Goal: Information Seeking & Learning: Learn about a topic

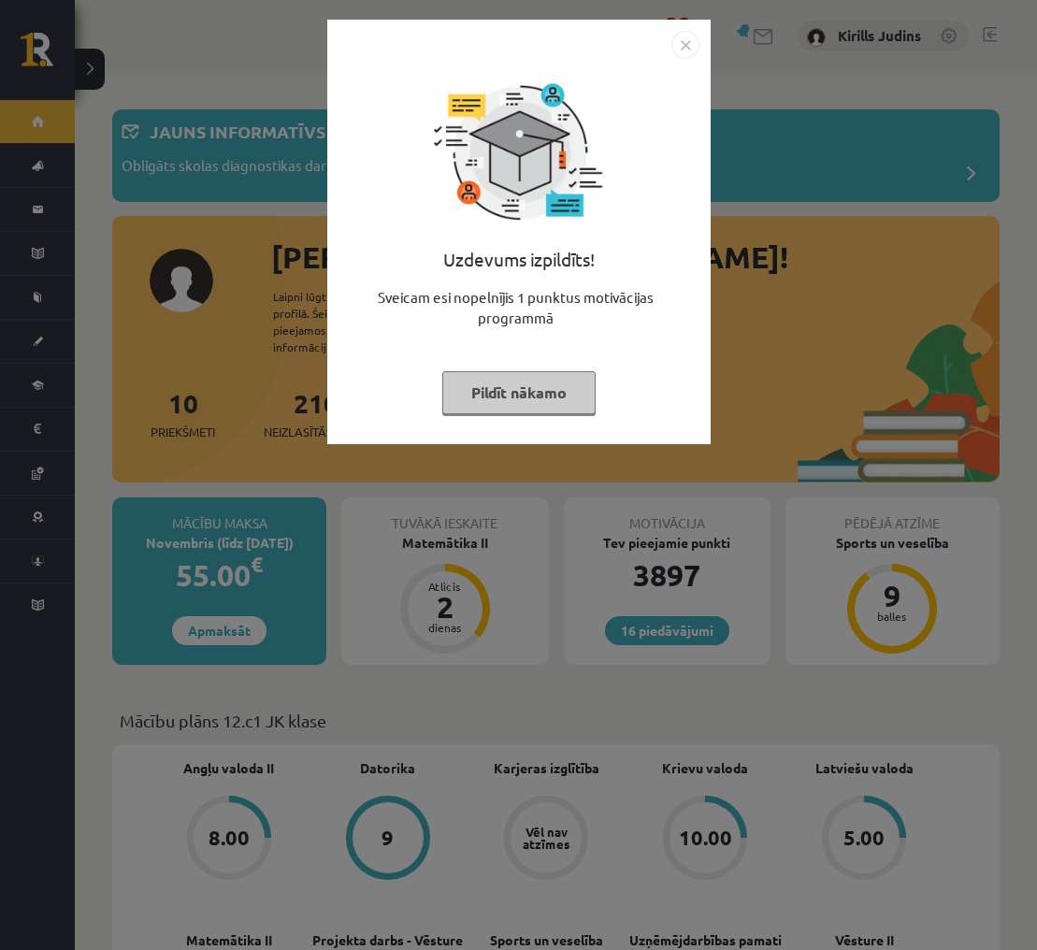
click at [681, 37] on img "Close" at bounding box center [685, 45] width 28 height 28
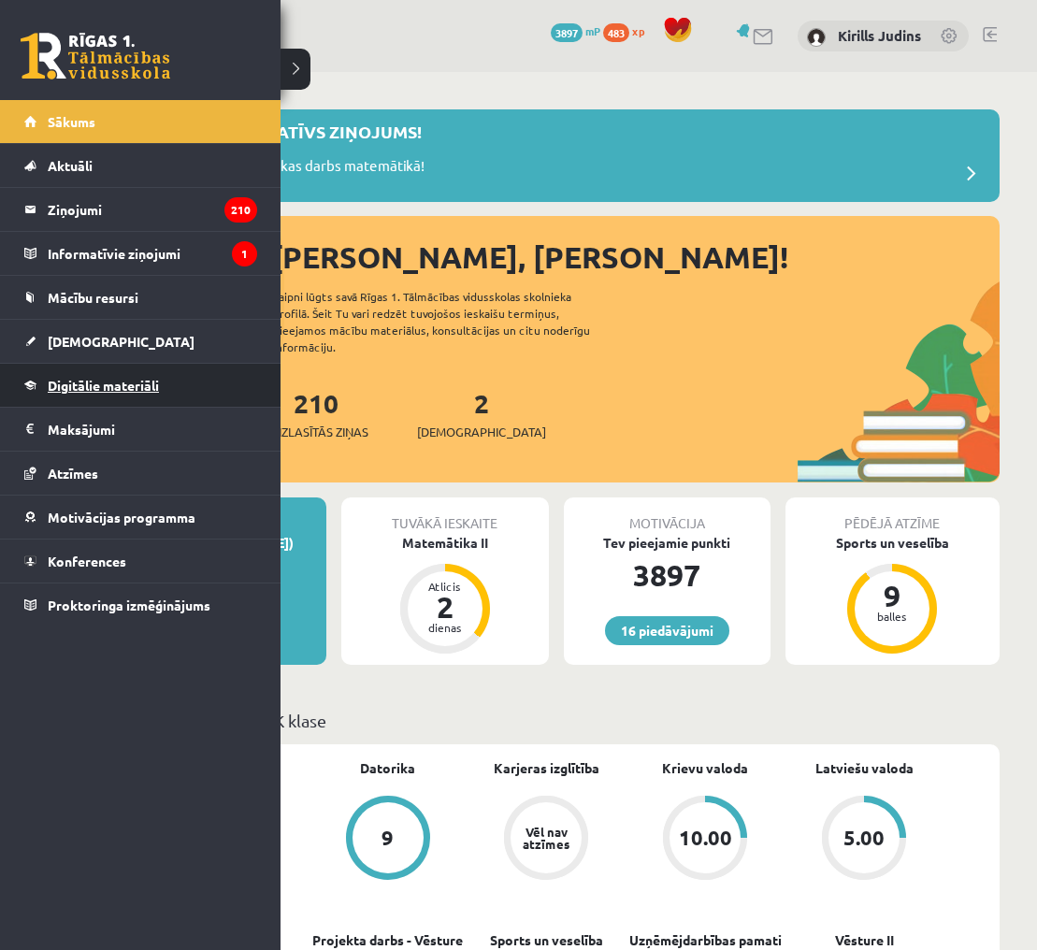
click at [75, 385] on span "Digitālie materiāli" at bounding box center [103, 385] width 111 height 17
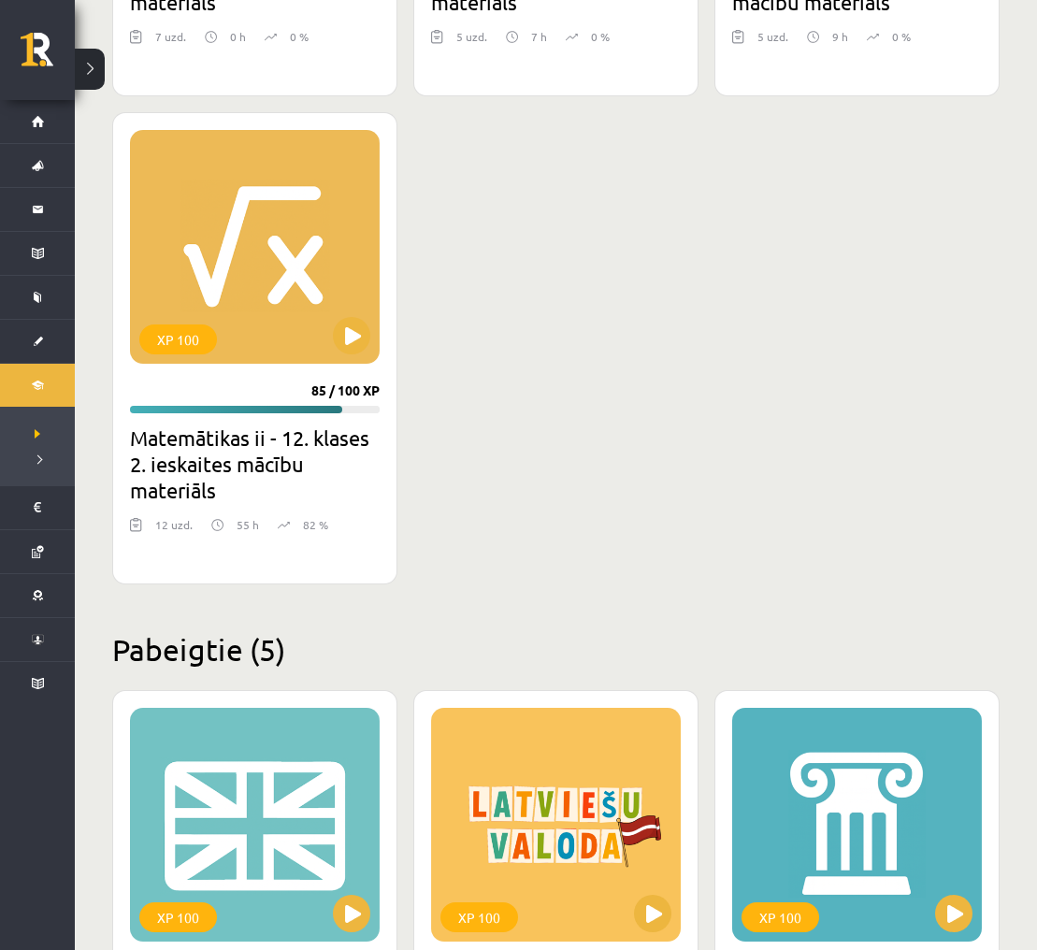
scroll to position [2234, 0]
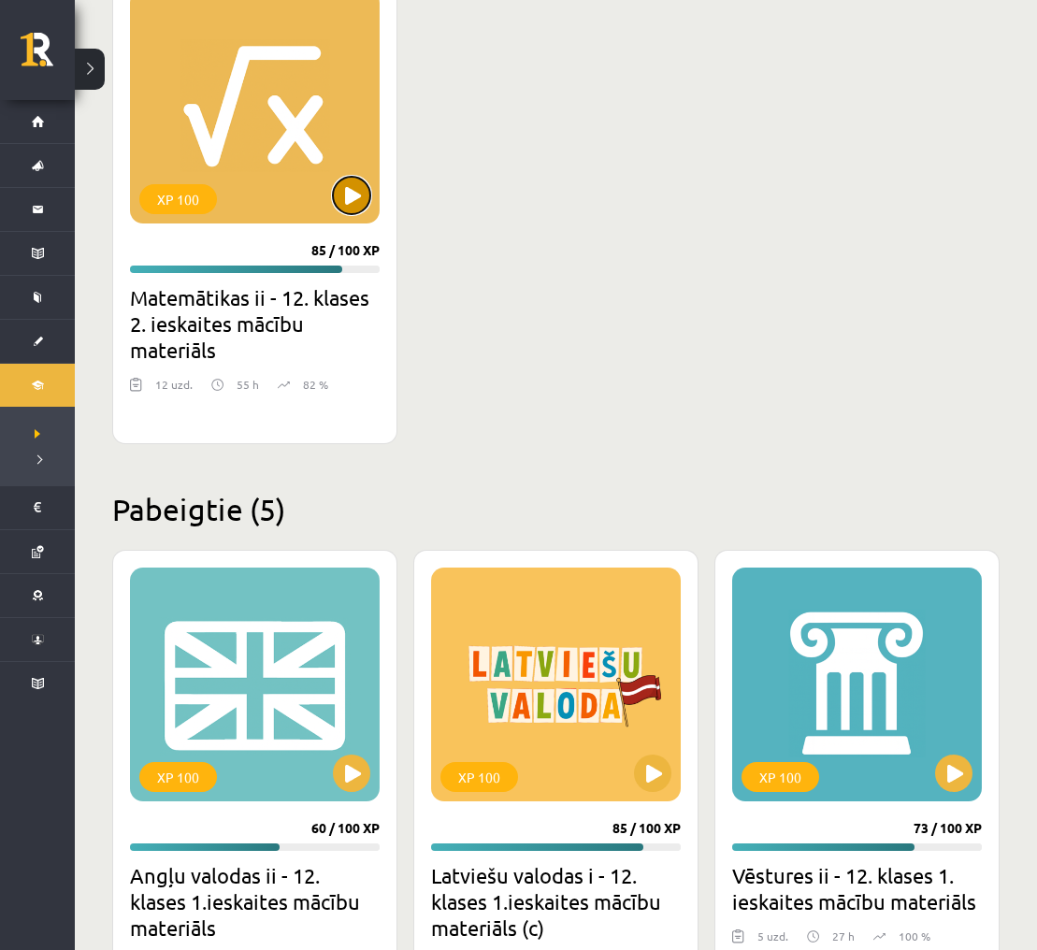
click at [351, 203] on button at bounding box center [351, 195] width 37 height 37
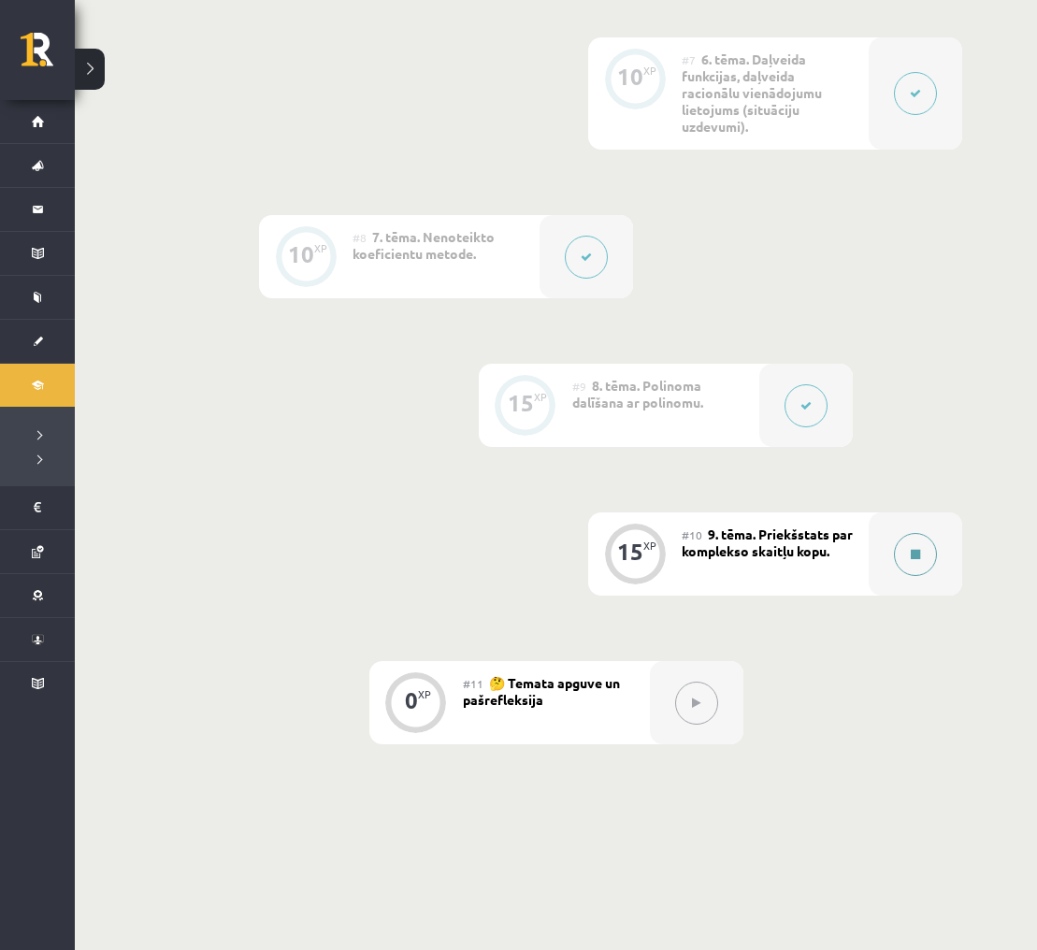
click at [921, 549] on button at bounding box center [915, 554] width 43 height 43
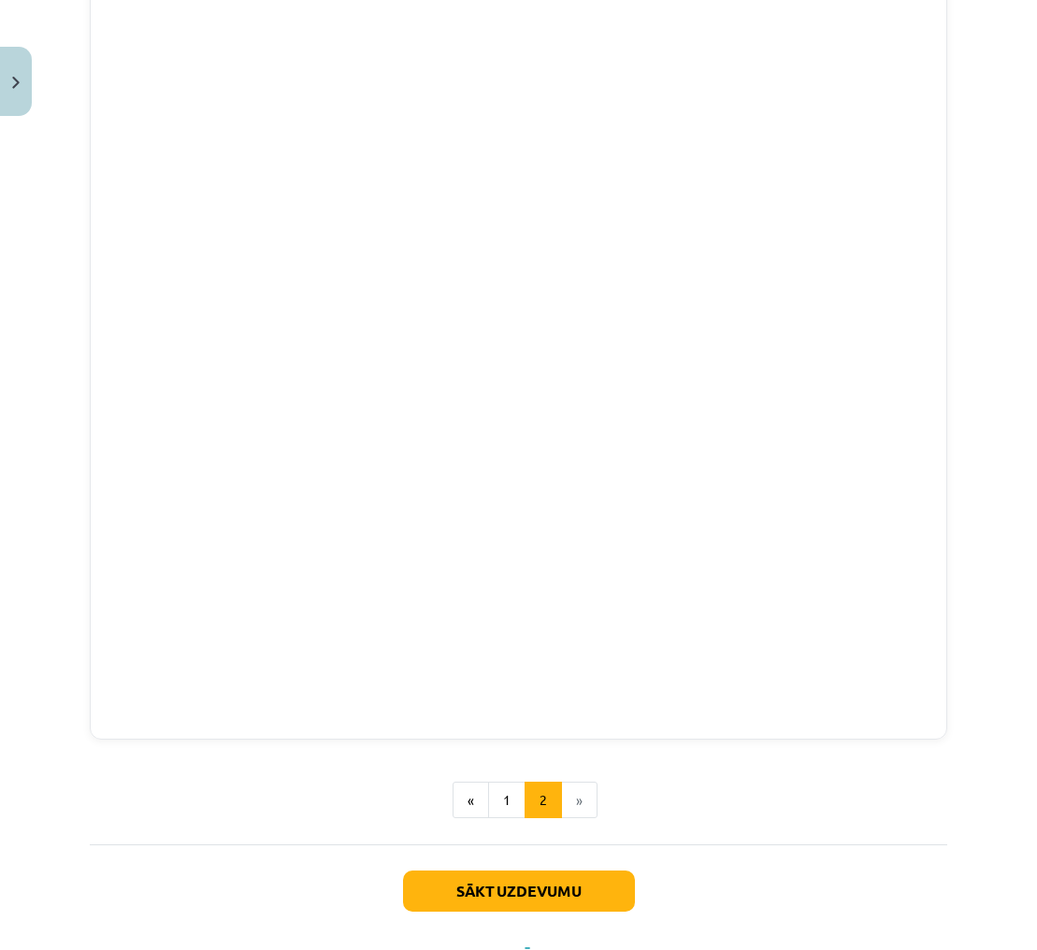
scroll to position [495, 0]
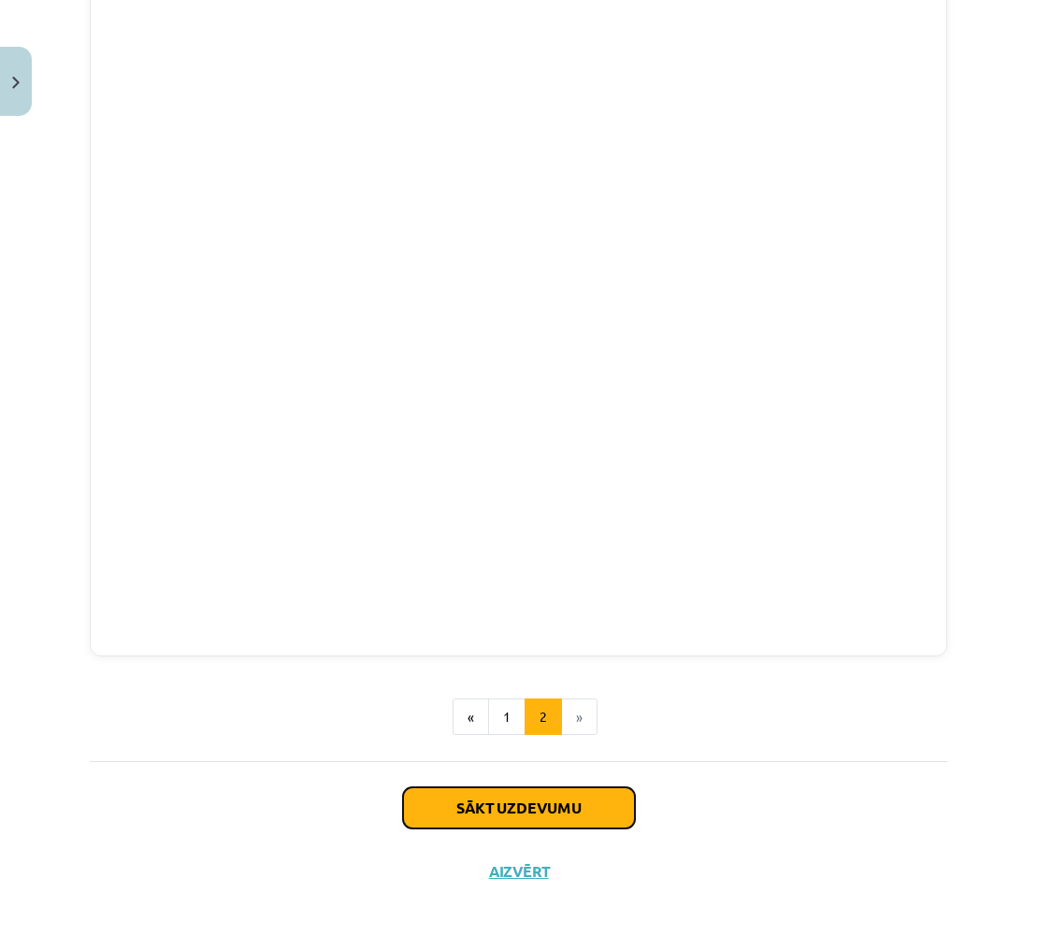
click at [606, 797] on button "Sākt uzdevumu" at bounding box center [519, 807] width 232 height 41
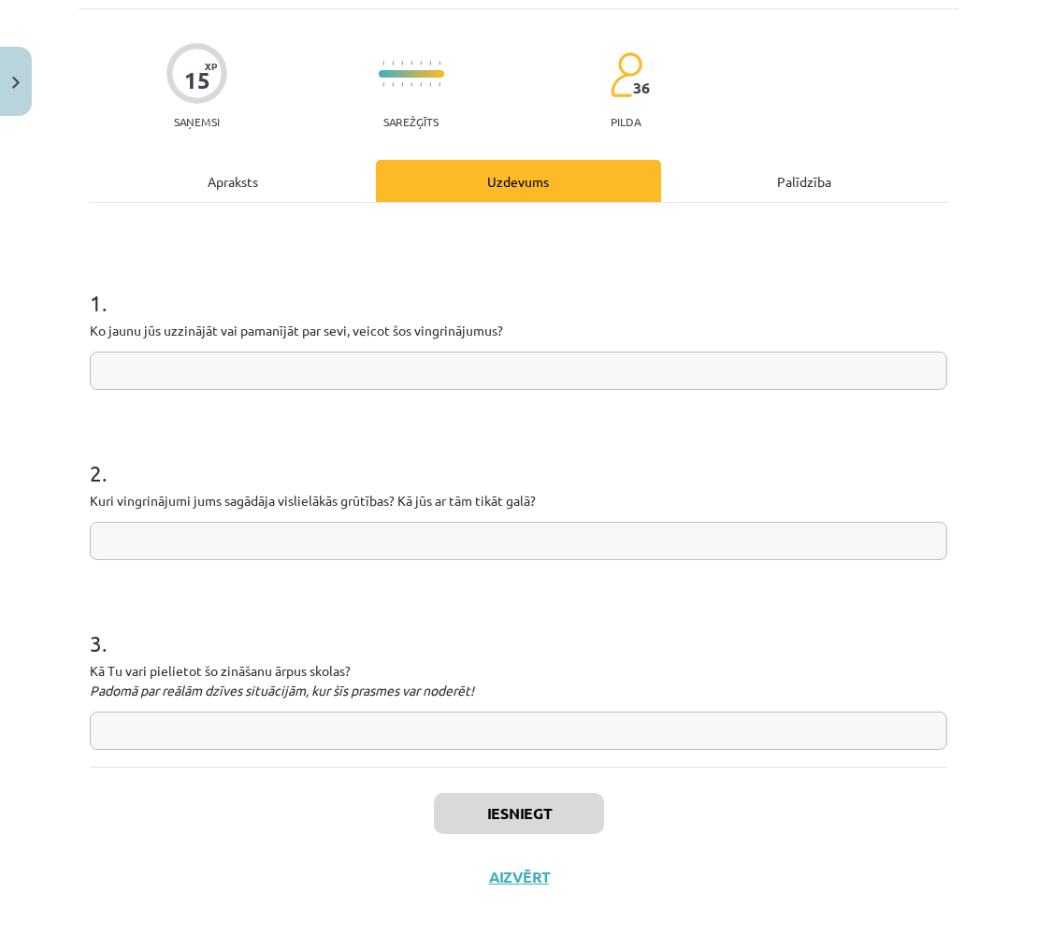
scroll to position [121, 0]
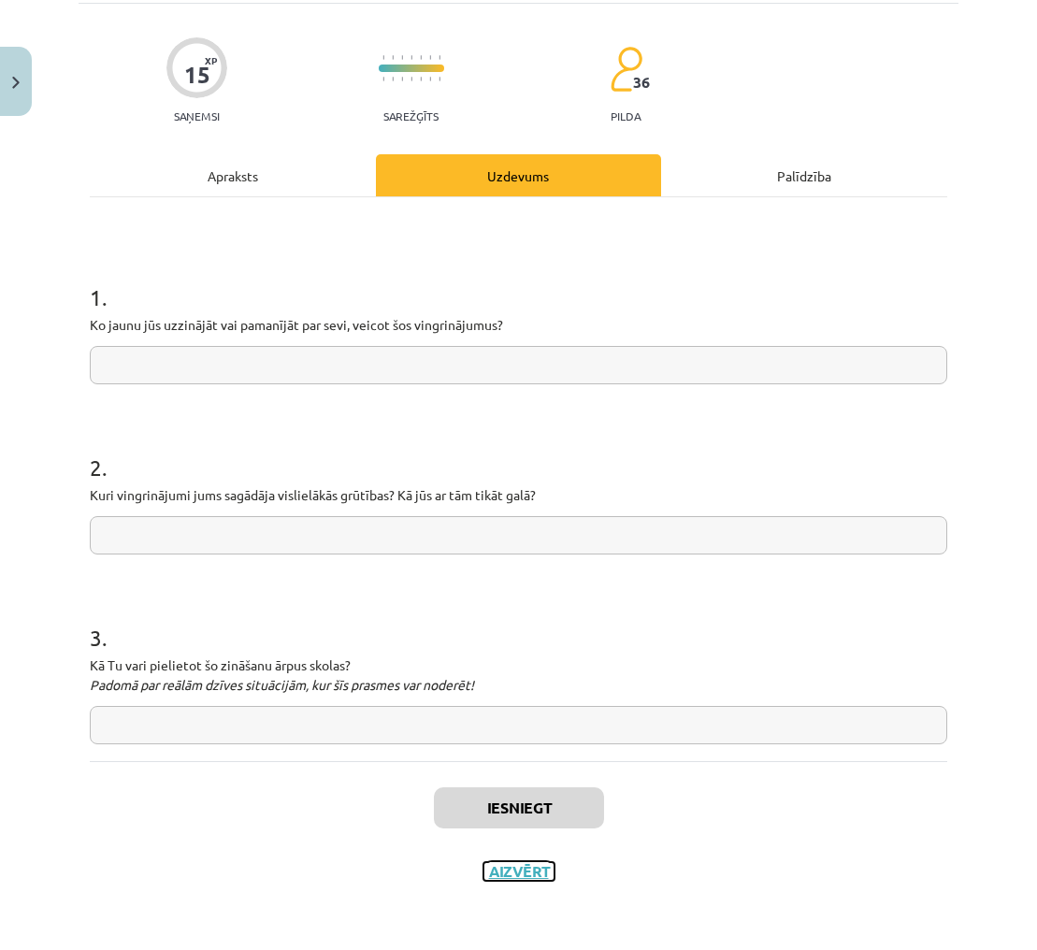
click at [506, 871] on button "Aizvērt" at bounding box center [518, 871] width 71 height 19
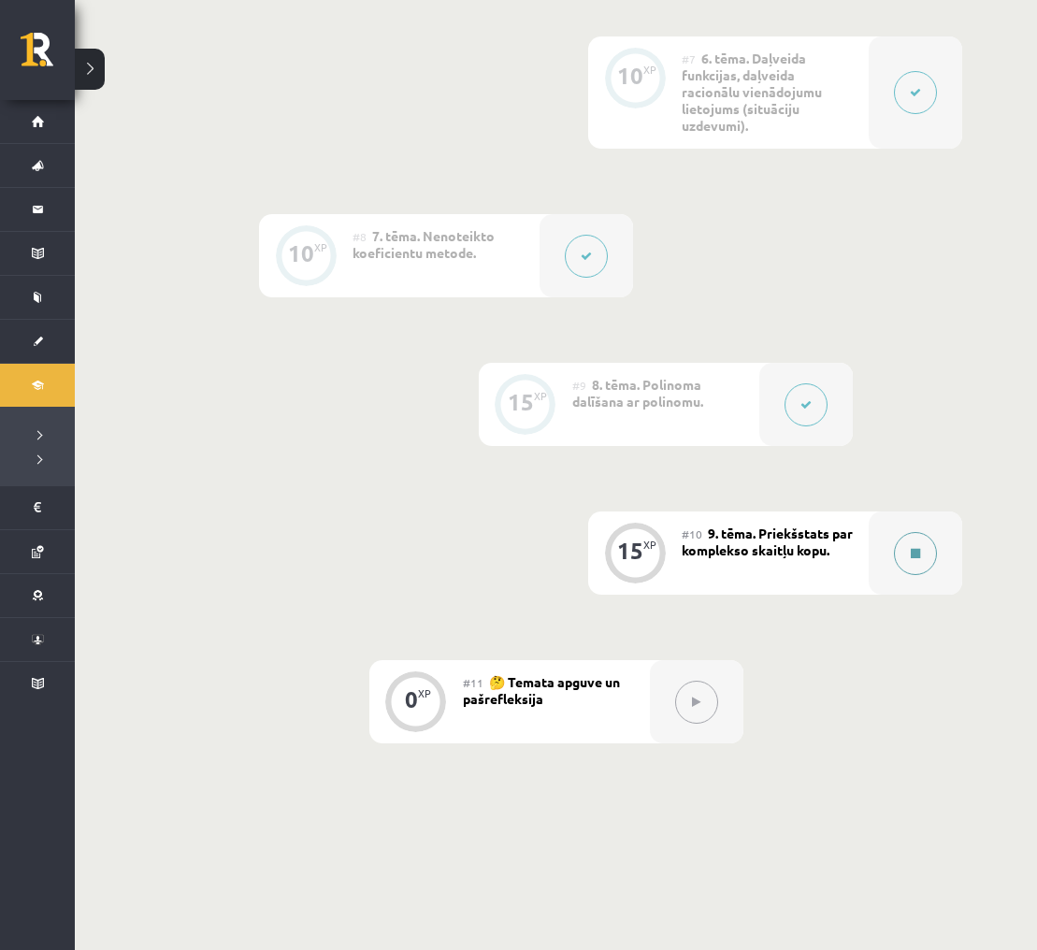
click at [922, 547] on button at bounding box center [915, 553] width 43 height 43
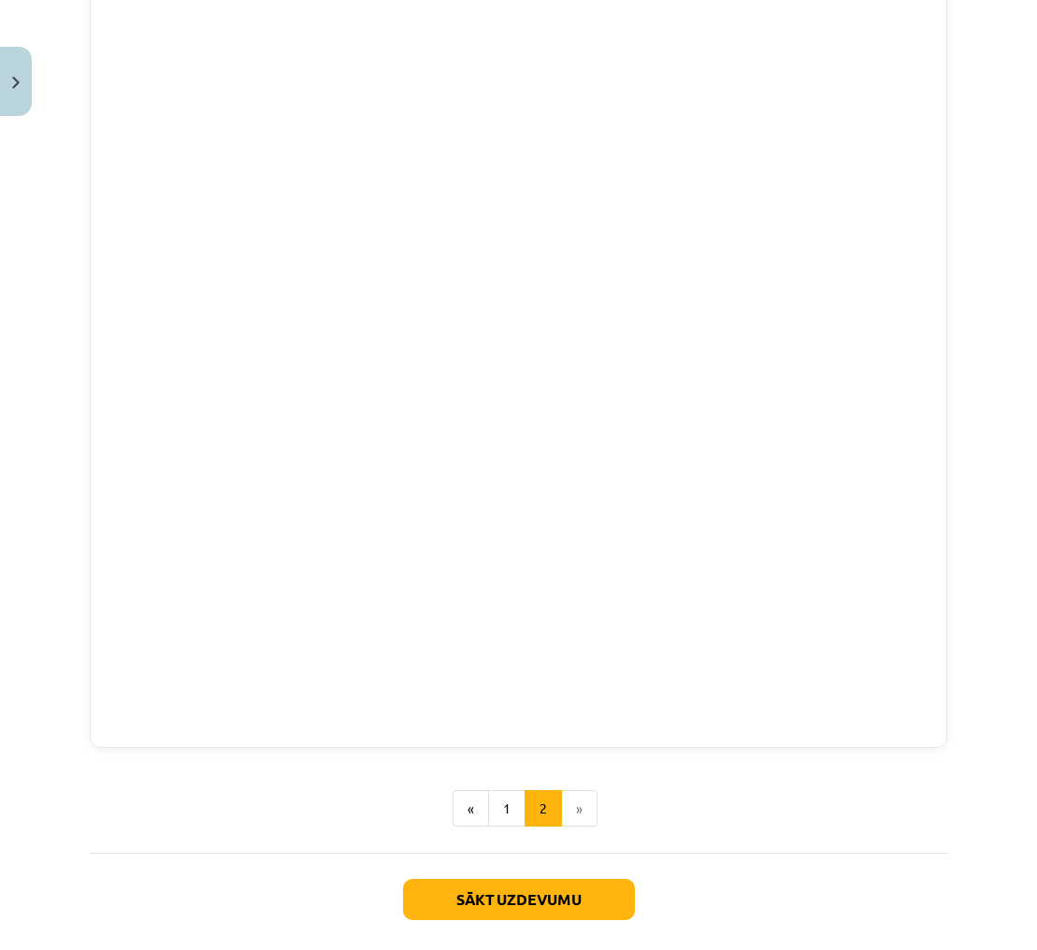
scroll to position [495, 0]
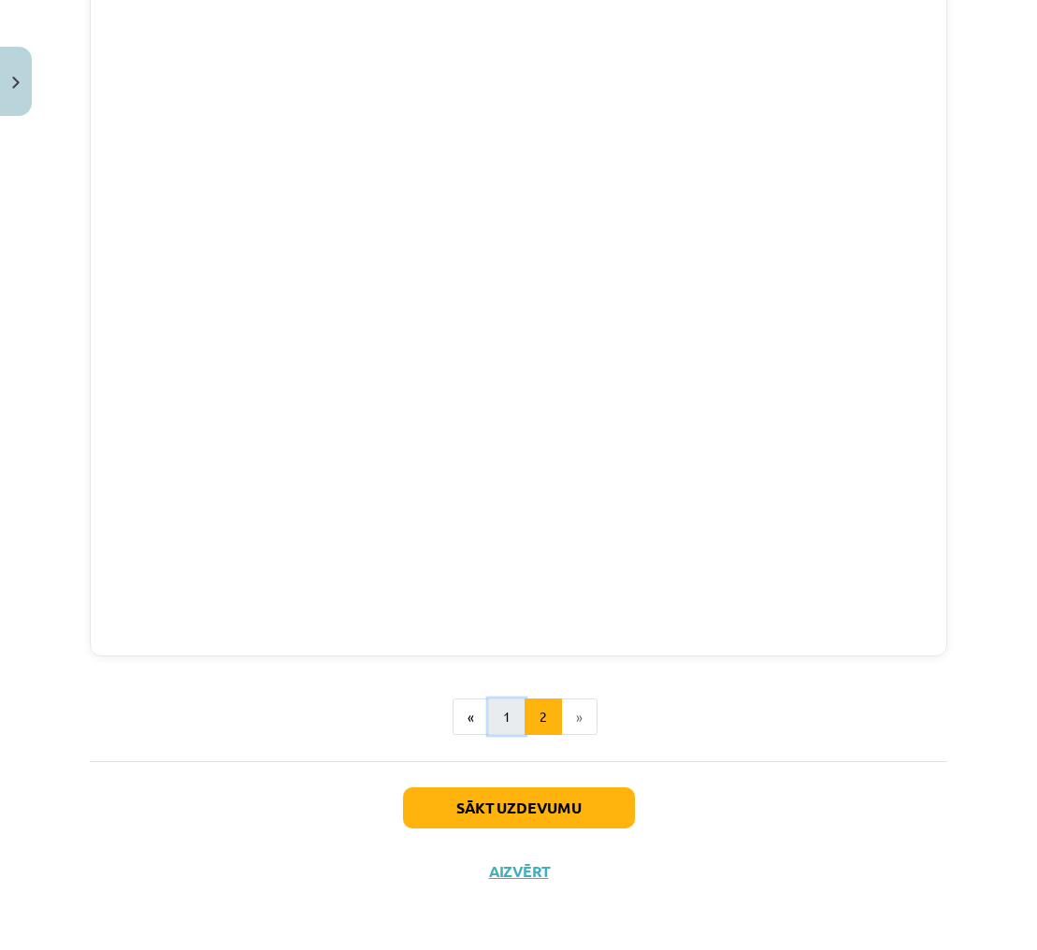
click at [508, 703] on button "1" at bounding box center [506, 716] width 37 height 37
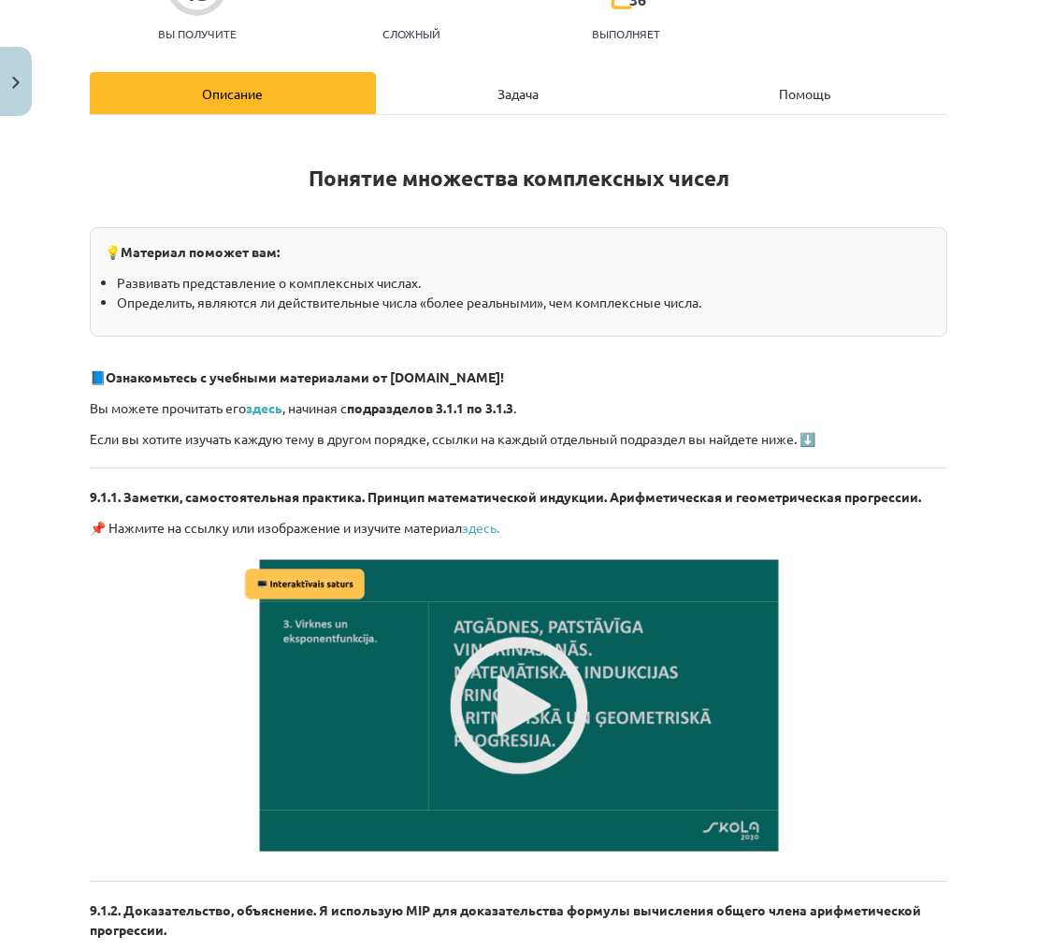
scroll to position [1379, 0]
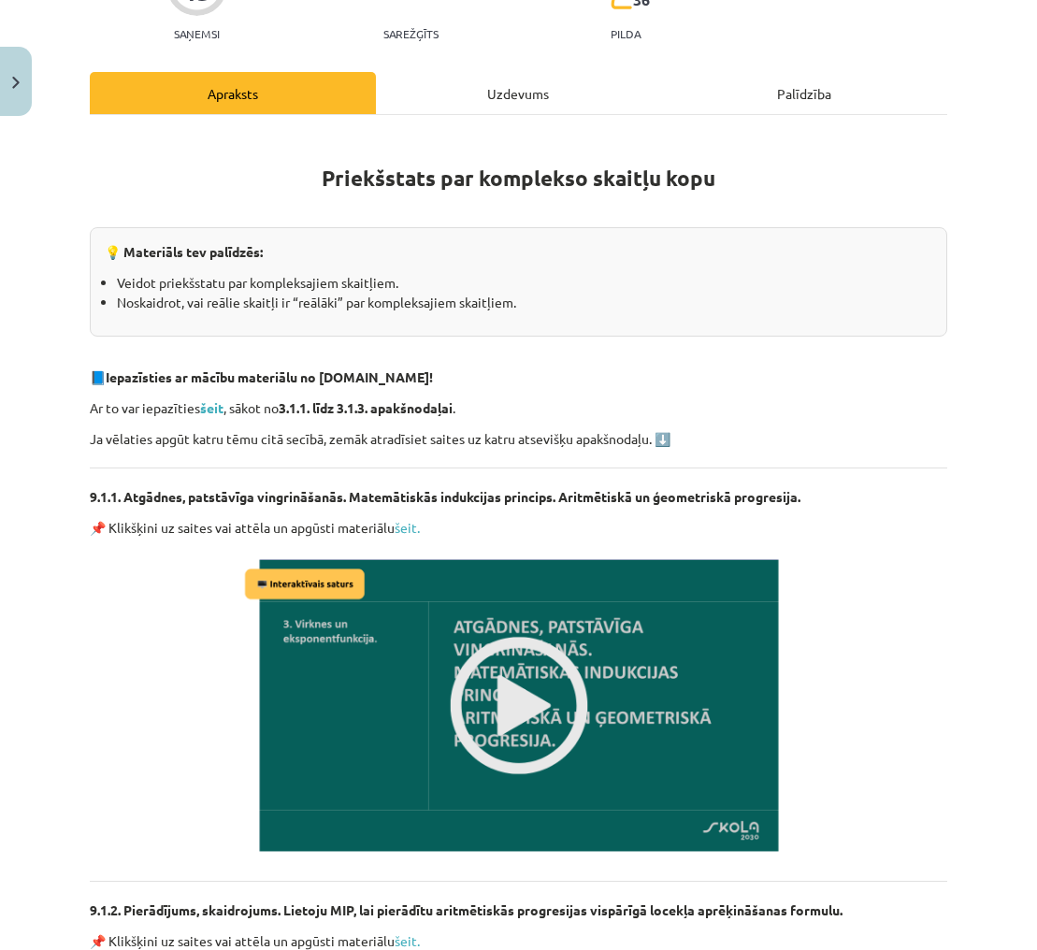
drag, startPoint x: 628, startPoint y: 410, endPoint x: 591, endPoint y: 404, distance: 38.0
click at [628, 410] on p "Ar to var iepazīties šeit , sākot no 3.1.1. līdz 3.1.3. apakšnodaļai ." at bounding box center [518, 408] width 857 height 20
click at [216, 408] on strong "šeit" at bounding box center [211, 407] width 23 height 17
drag, startPoint x: 119, startPoint y: 282, endPoint x: 394, endPoint y: 273, distance: 275.9
click at [394, 273] on li "Veidot priekšstatu par kompleksajiem skaitļiem." at bounding box center [524, 283] width 815 height 20
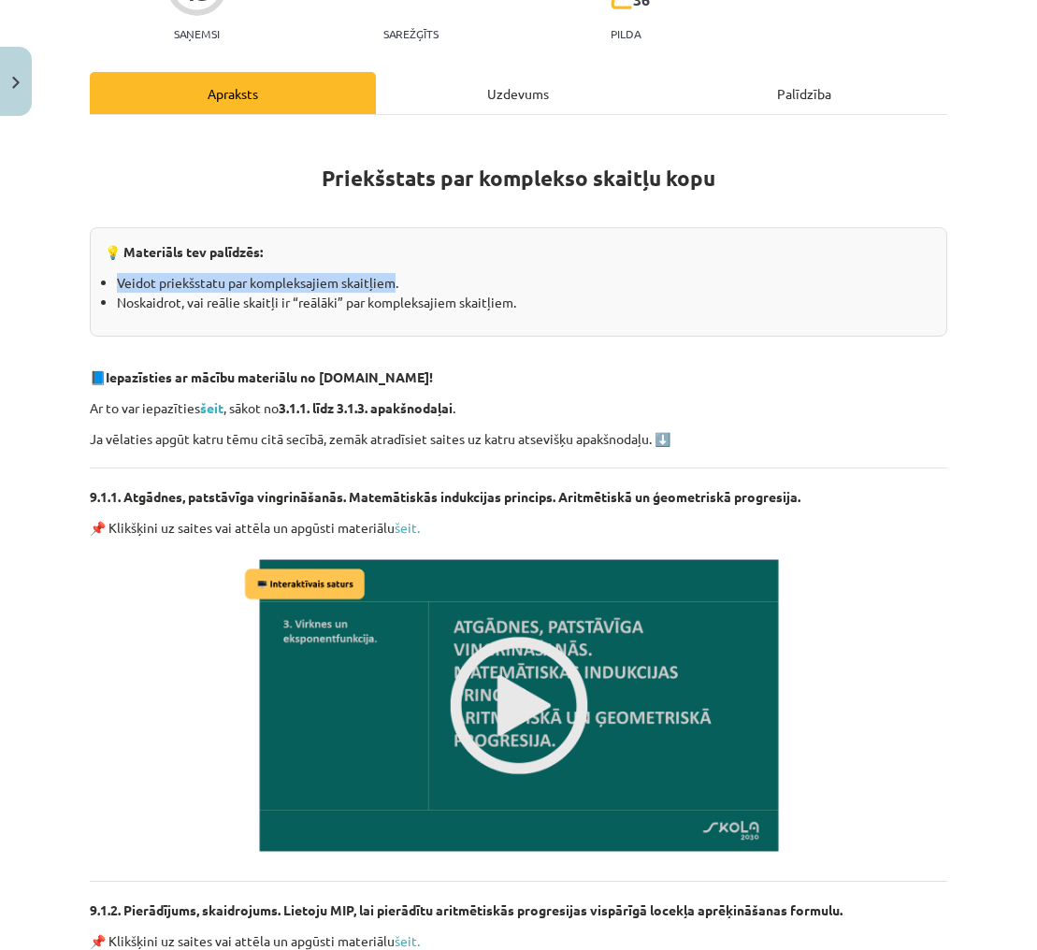
scroll to position [204, 0]
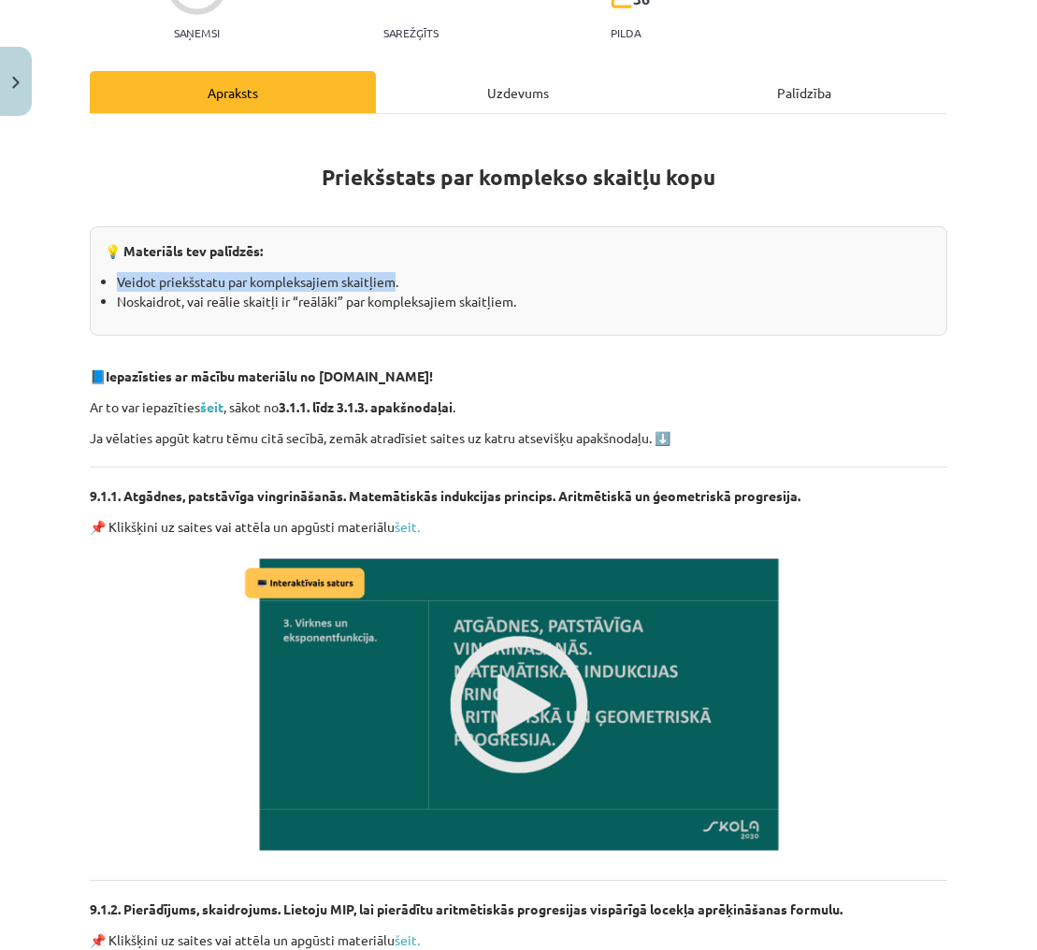
copy li "Veidot priekšstatu par kompleksajiem skaitļiem"
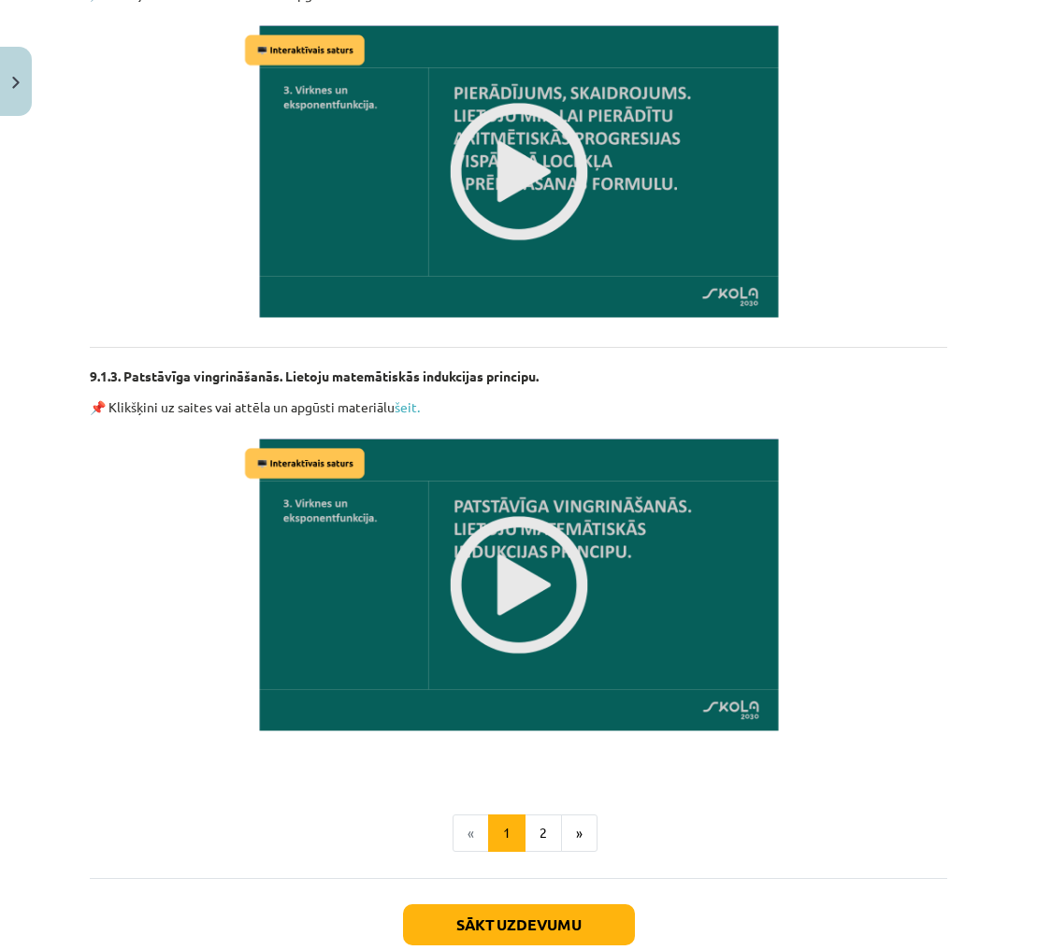
scroll to position [1265, 0]
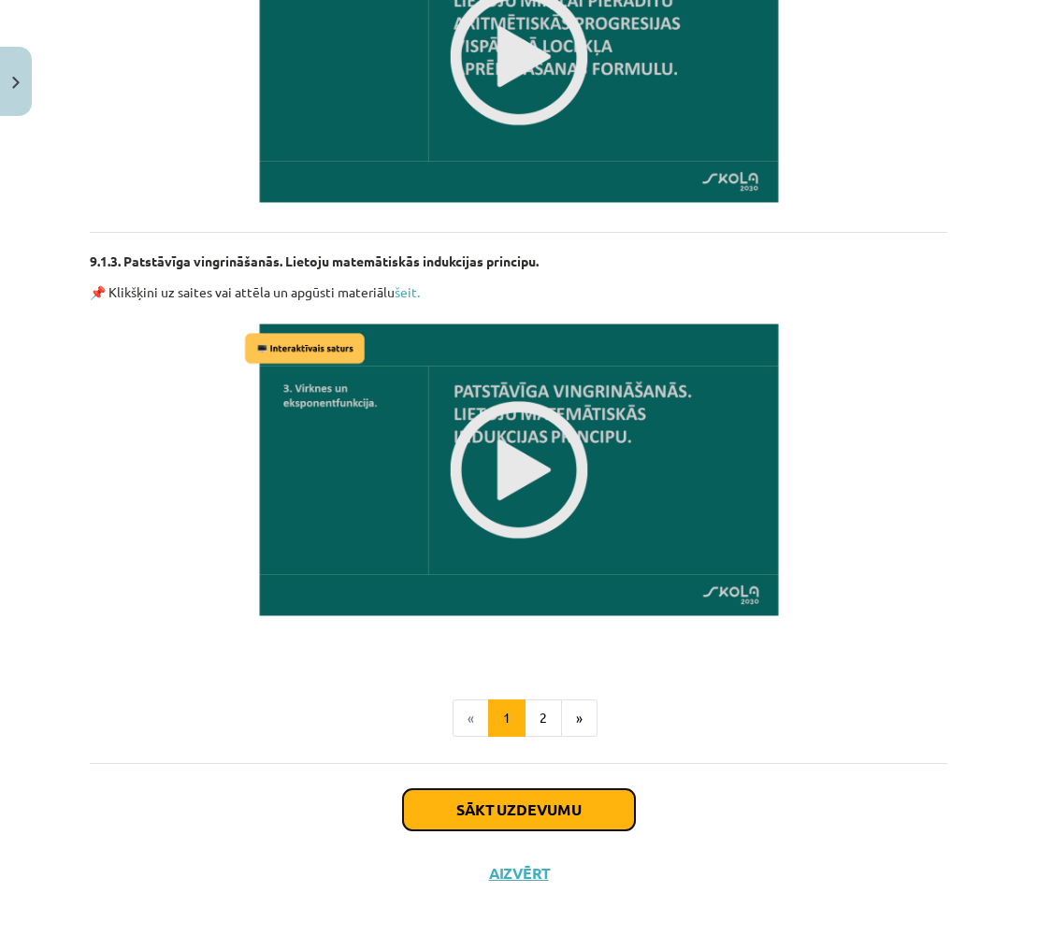
click at [629, 792] on button "Sākt uzdevumu" at bounding box center [519, 809] width 232 height 41
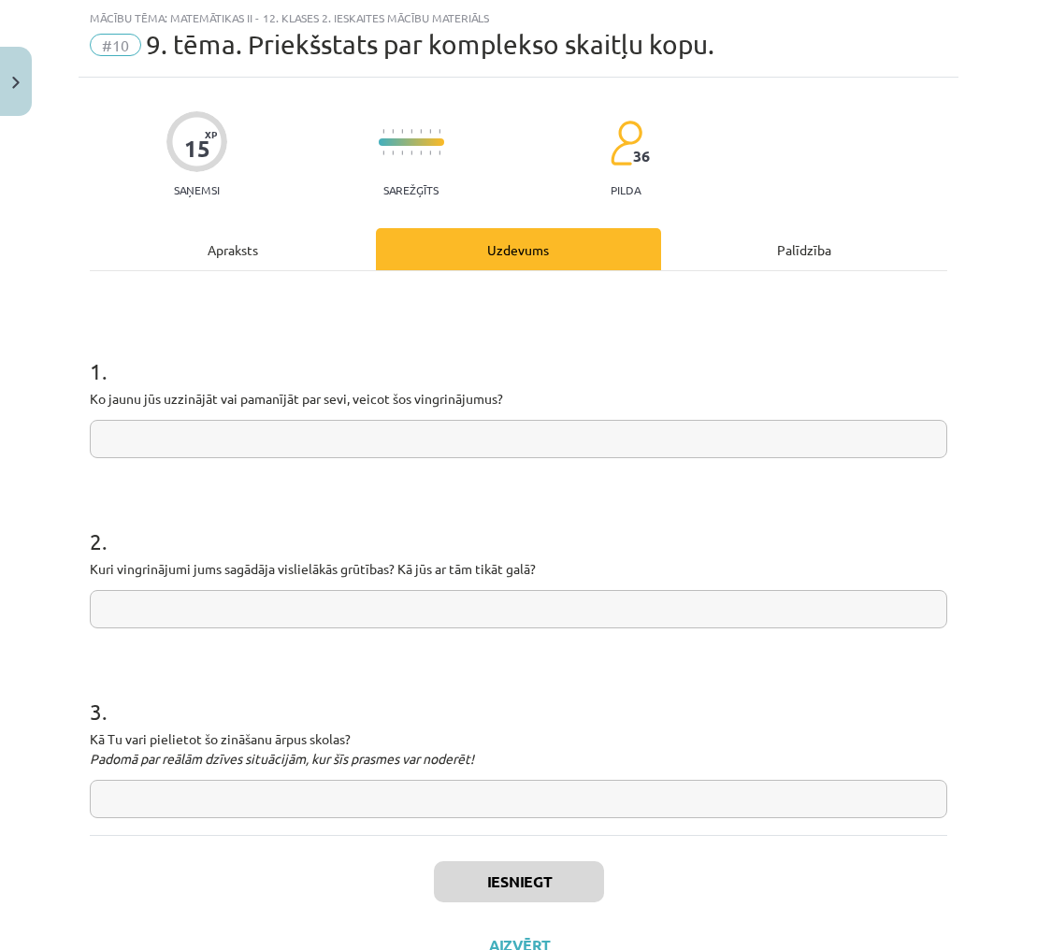
scroll to position [47, 0]
click at [458, 446] on input "text" at bounding box center [518, 439] width 857 height 38
paste input "**********"
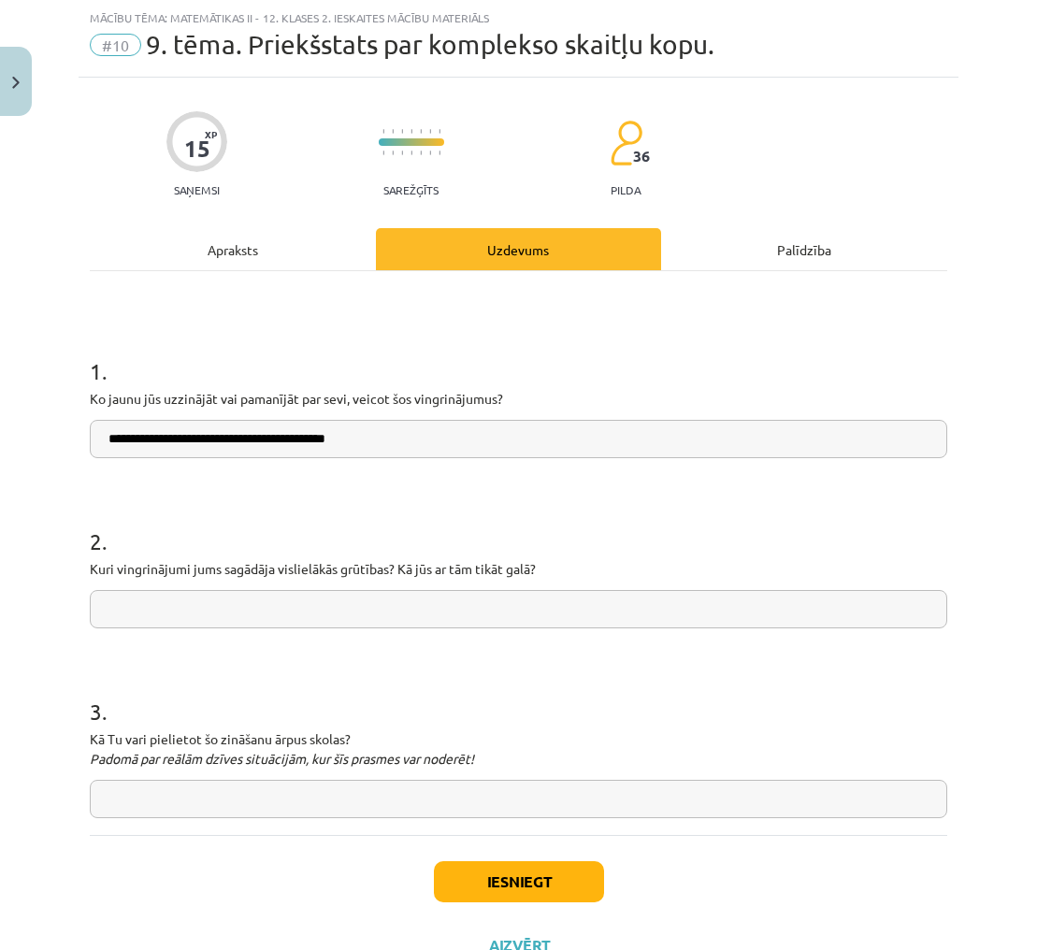
click at [146, 438] on input "**********" at bounding box center [518, 439] width 857 height 38
type input "**********"
click at [581, 600] on input "text" at bounding box center [518, 609] width 857 height 38
click at [595, 611] on input "text" at bounding box center [518, 609] width 857 height 38
click at [538, 622] on input "text" at bounding box center [518, 609] width 857 height 38
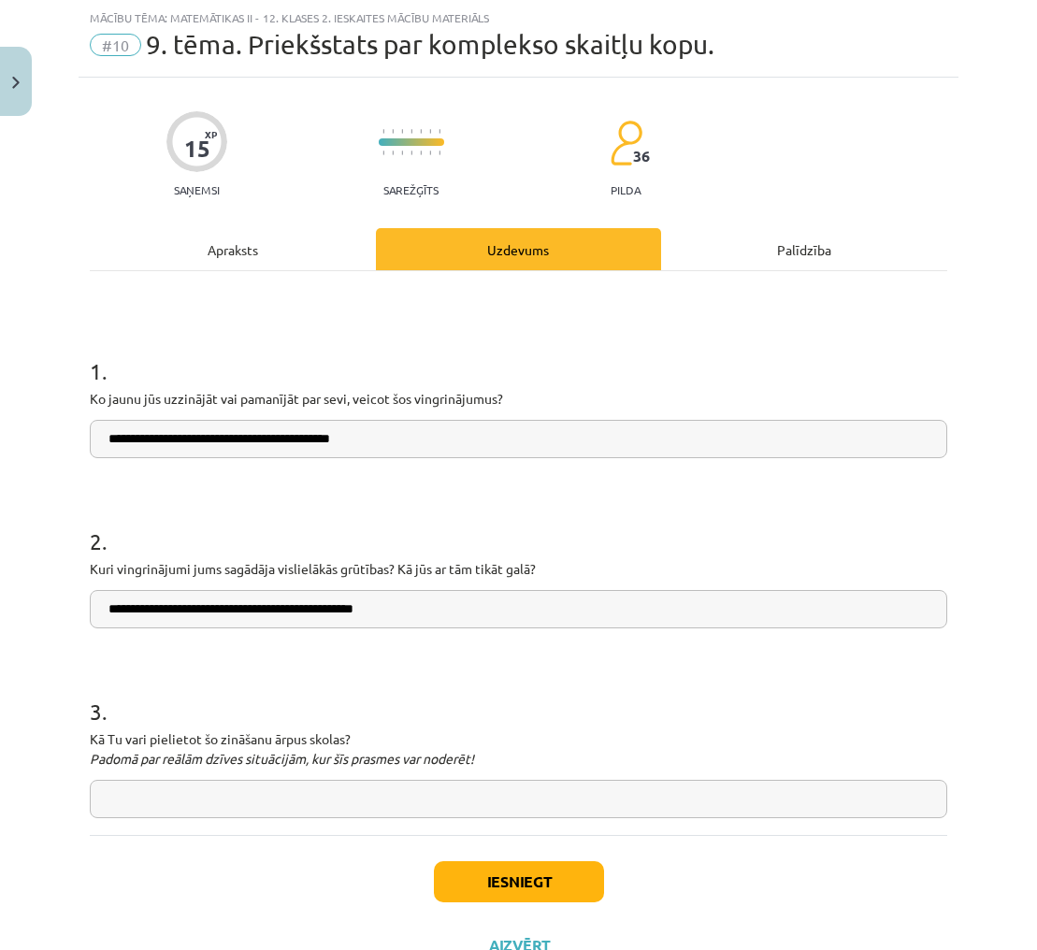
type input "**********"
click at [711, 788] on input "text" at bounding box center [518, 798] width 857 height 38
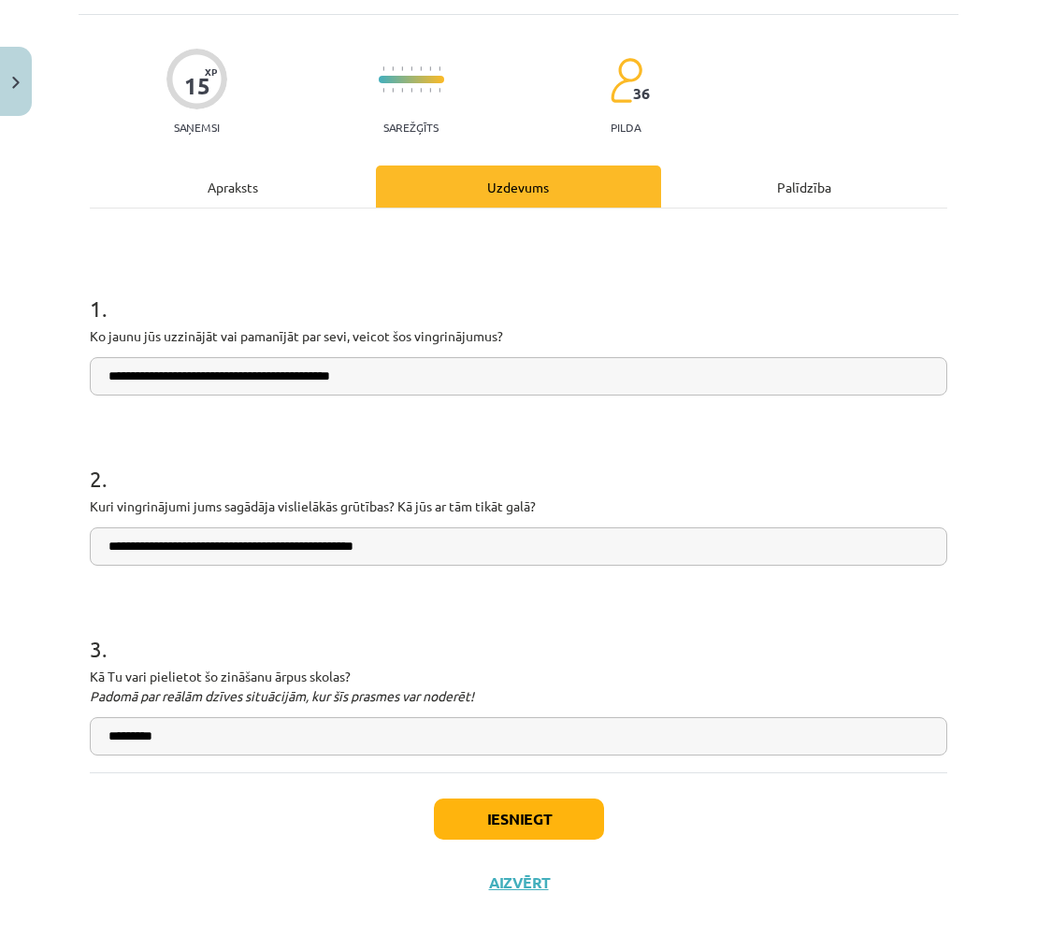
scroll to position [121, 0]
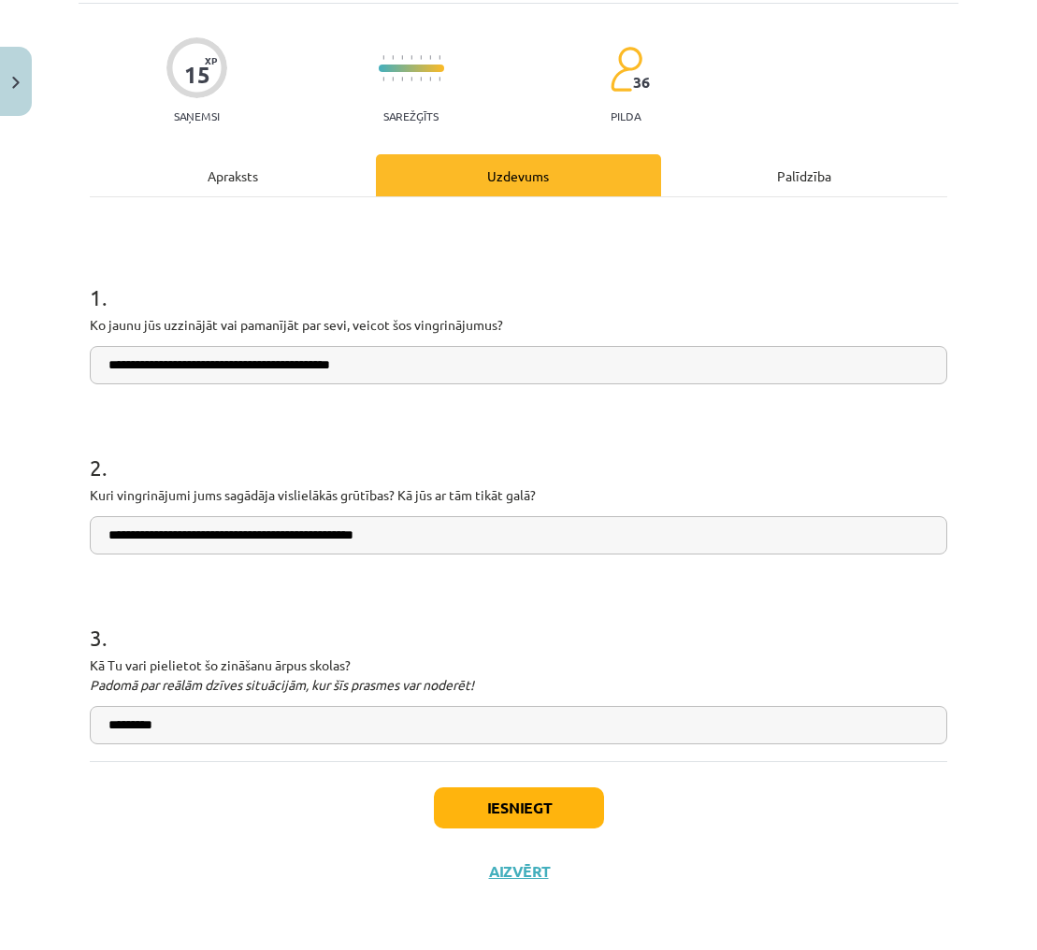
type input "*********"
click at [503, 811] on button "Iesniegt" at bounding box center [519, 807] width 170 height 41
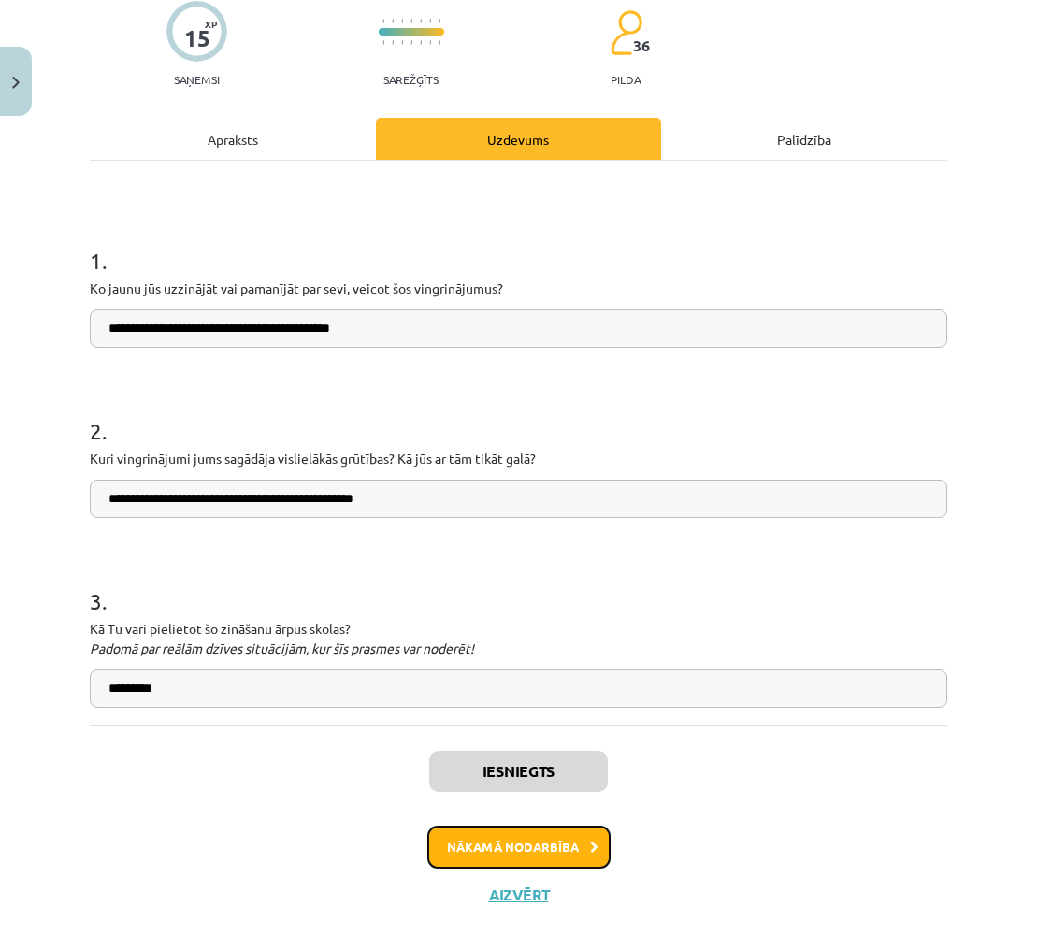
click at [582, 841] on button "Nākamā nodarbība" at bounding box center [518, 846] width 183 height 43
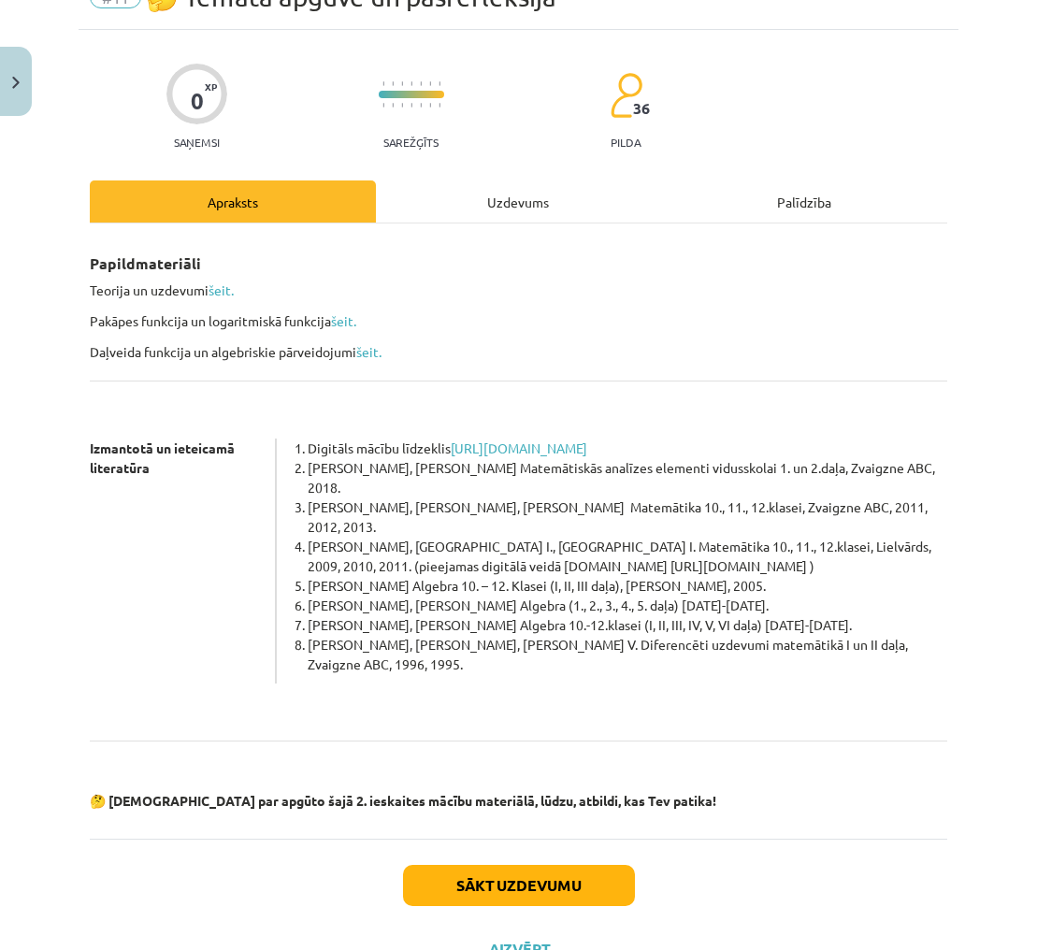
scroll to position [112, 0]
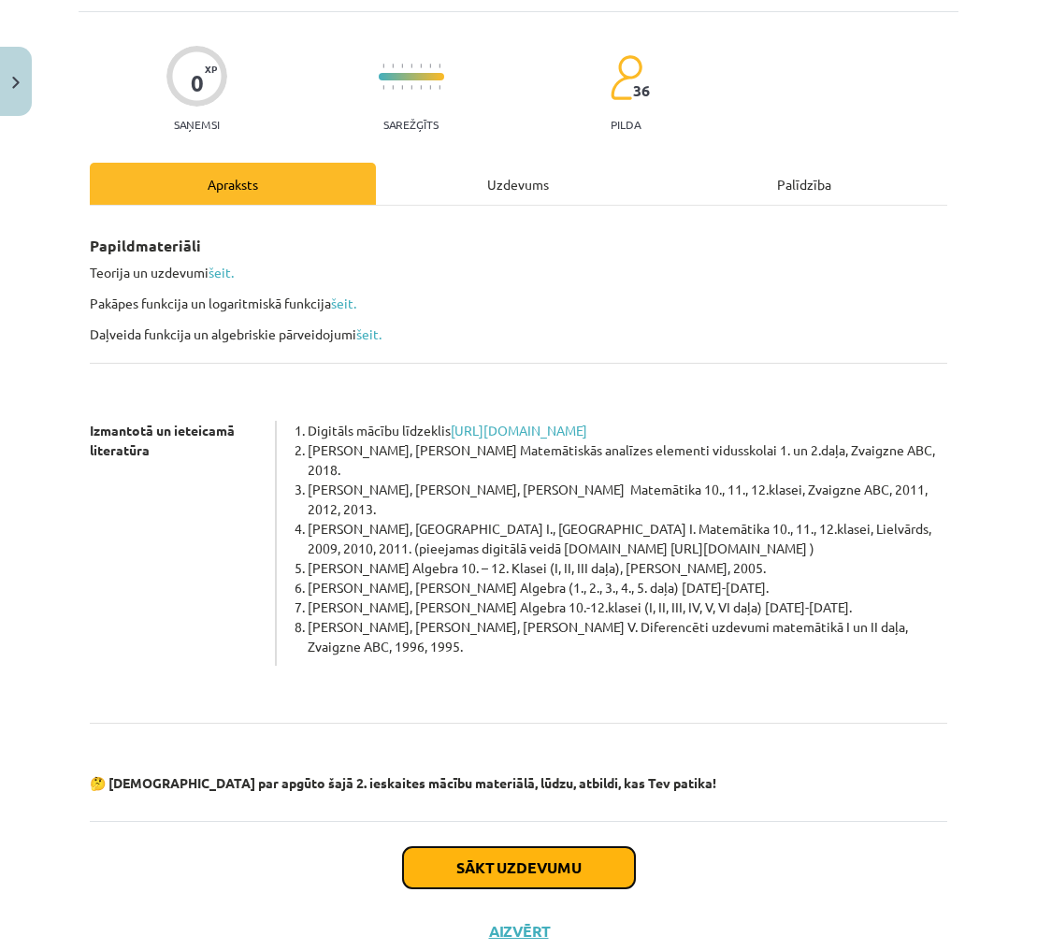
click at [585, 847] on button "Sākt uzdevumu" at bounding box center [519, 867] width 232 height 41
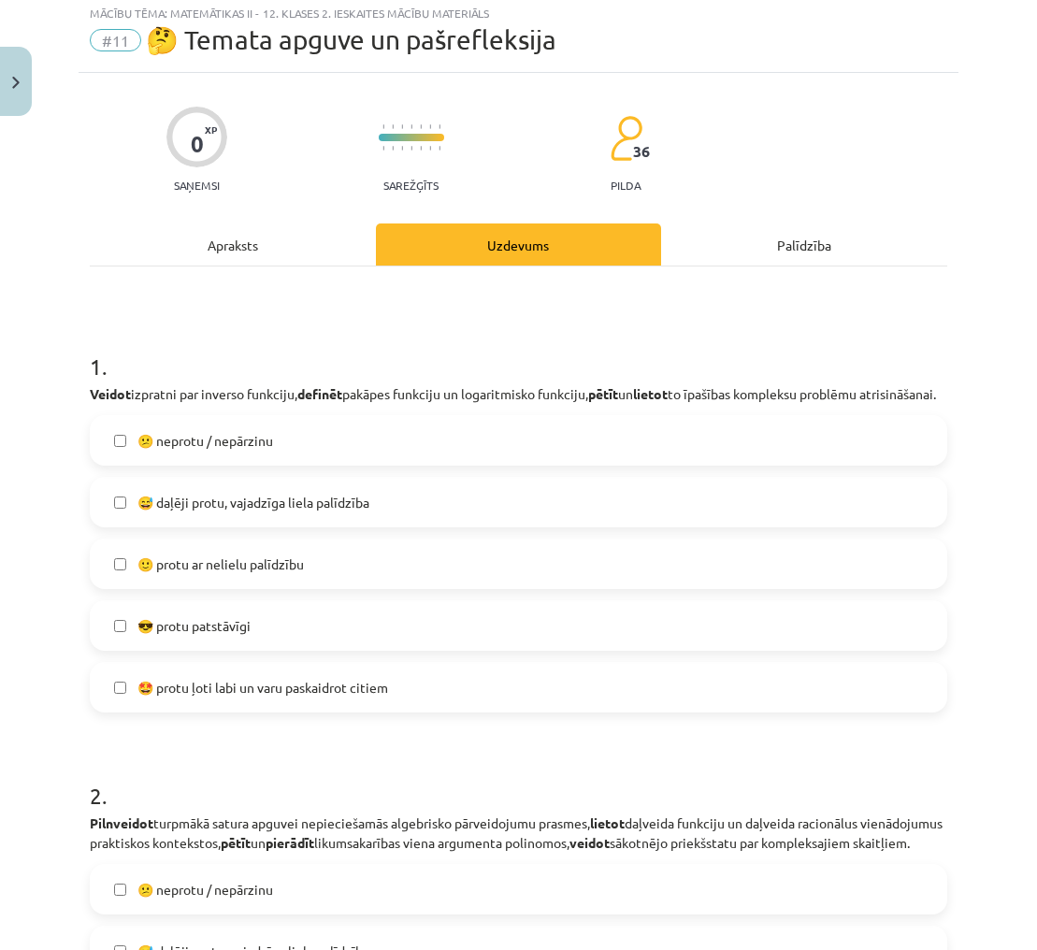
scroll to position [47, 0]
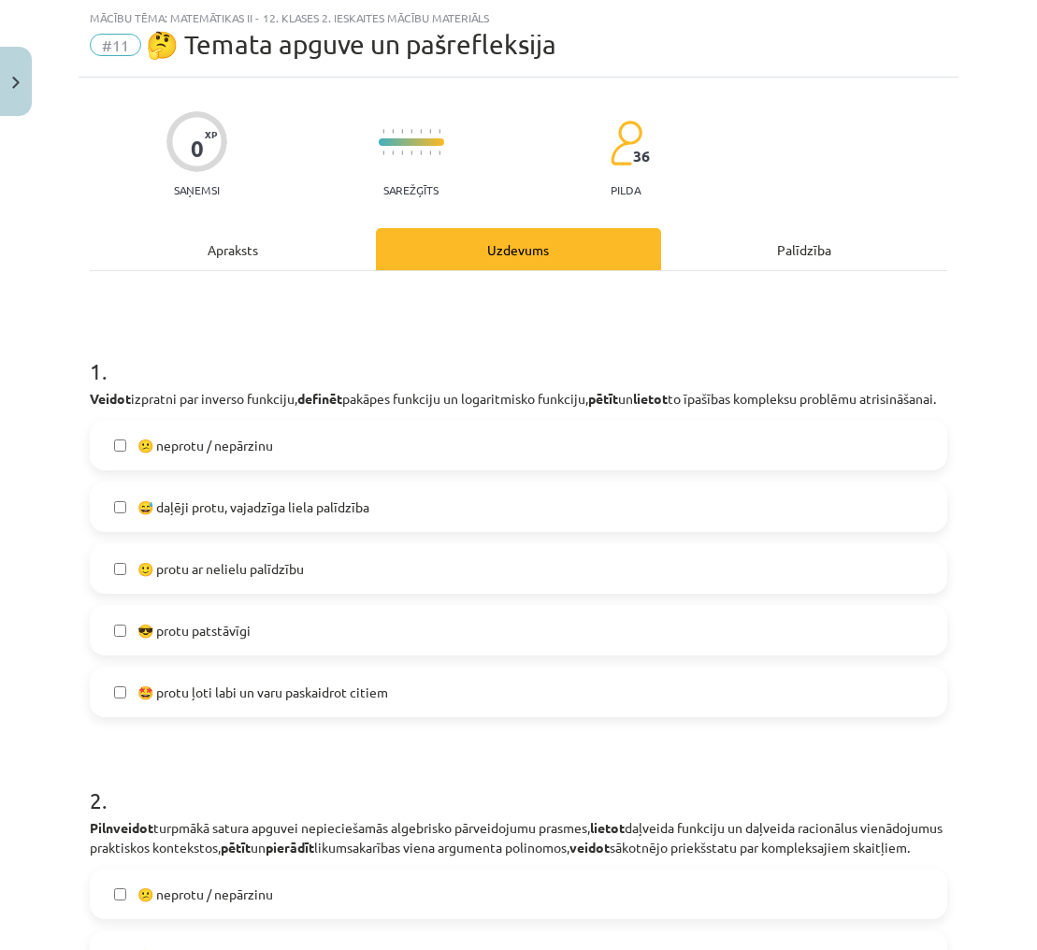
click at [338, 592] on label "🙂 protu ar nelielu palīdzību" at bounding box center [518, 568] width 853 height 47
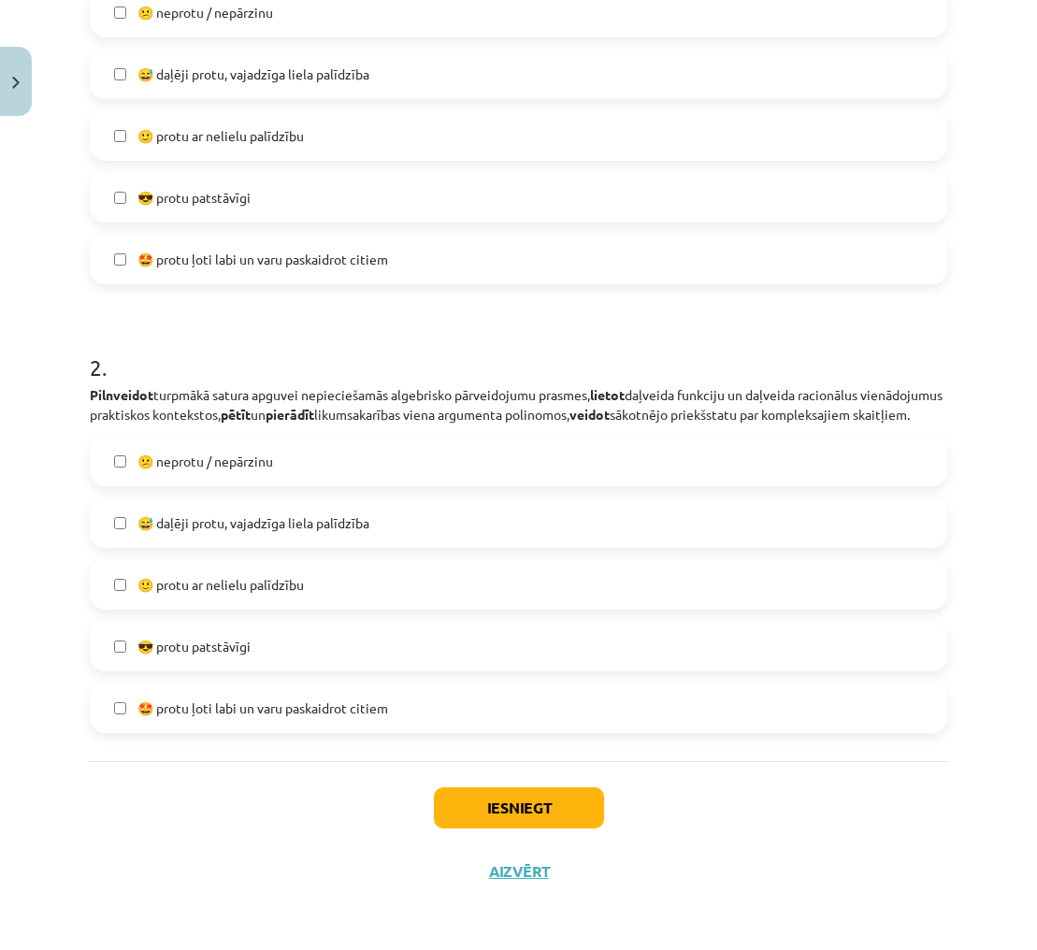
scroll to position [1379, 0]
click at [379, 589] on label "🙂 protu ar nelielu palīdzību" at bounding box center [518, 584] width 853 height 47
click at [541, 801] on button "Iesniegt" at bounding box center [519, 807] width 170 height 41
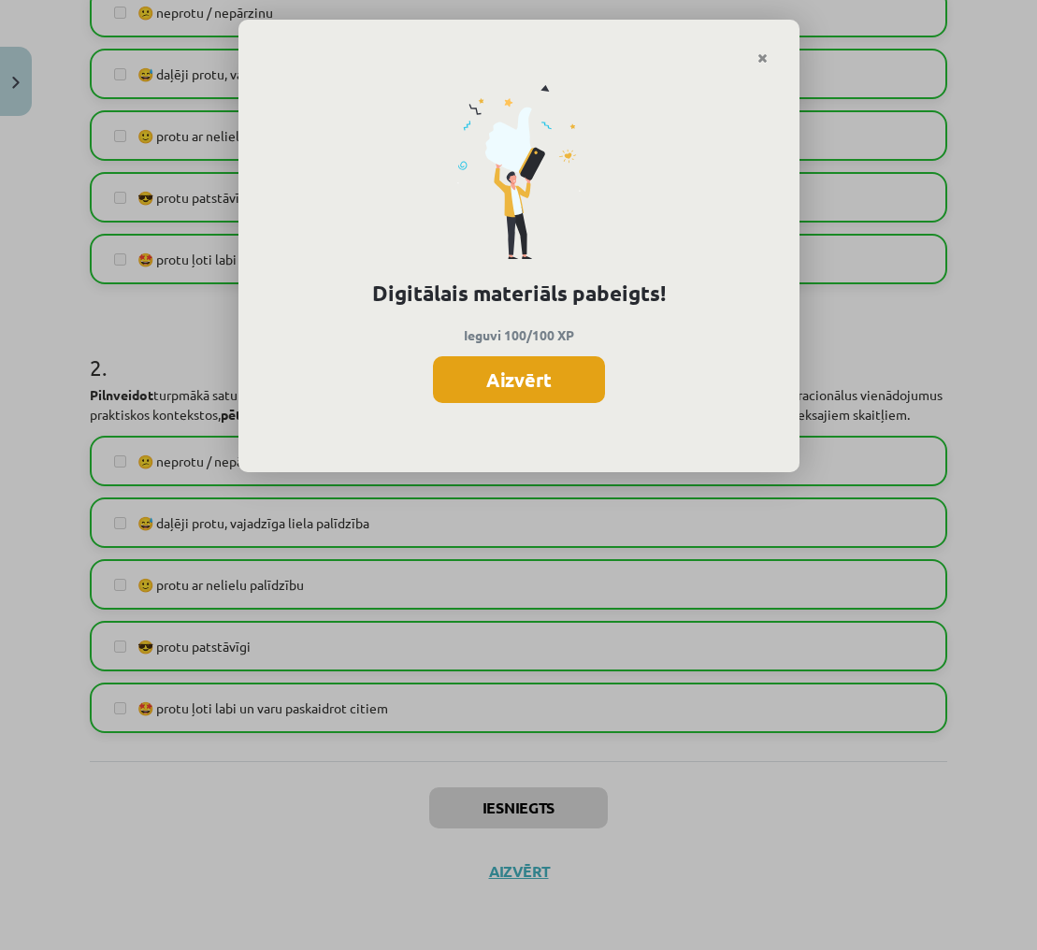
click at [556, 380] on button "Aizvērt" at bounding box center [519, 379] width 172 height 47
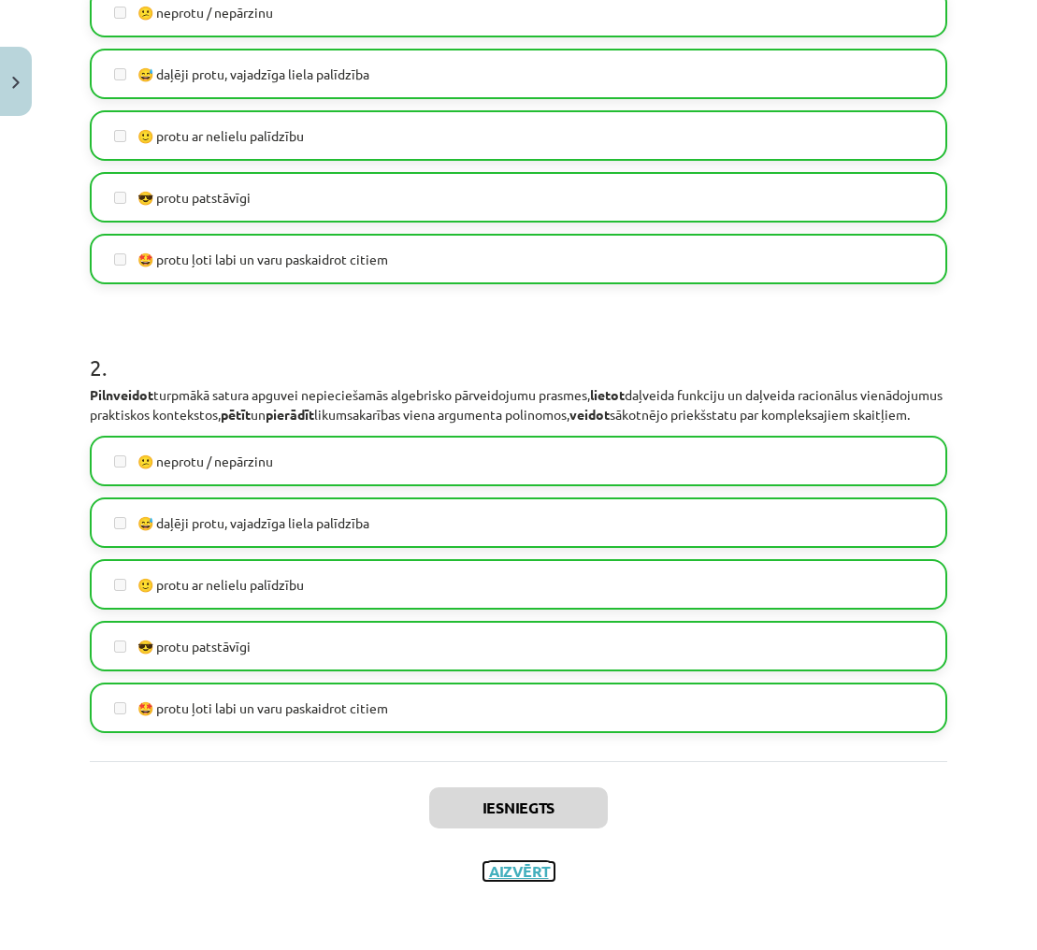
click at [535, 870] on button "Aizvērt" at bounding box center [518, 871] width 71 height 19
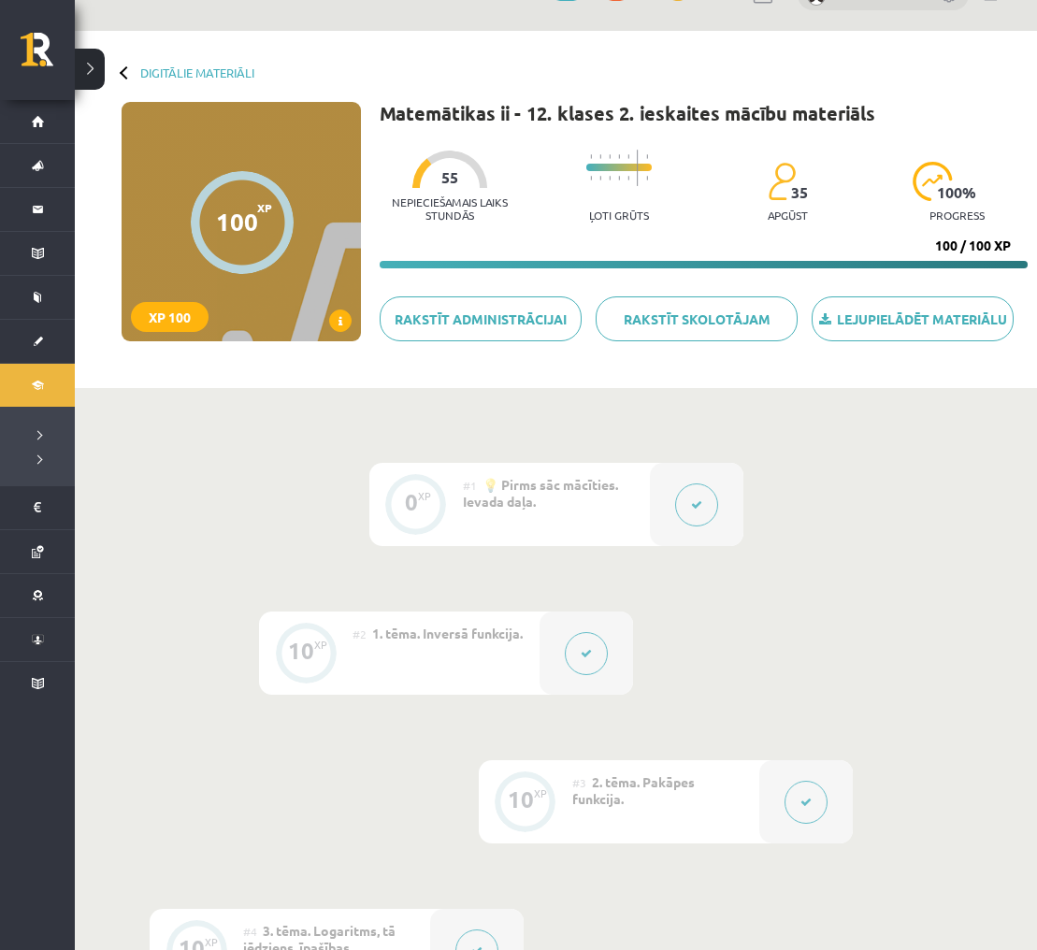
scroll to position [0, 0]
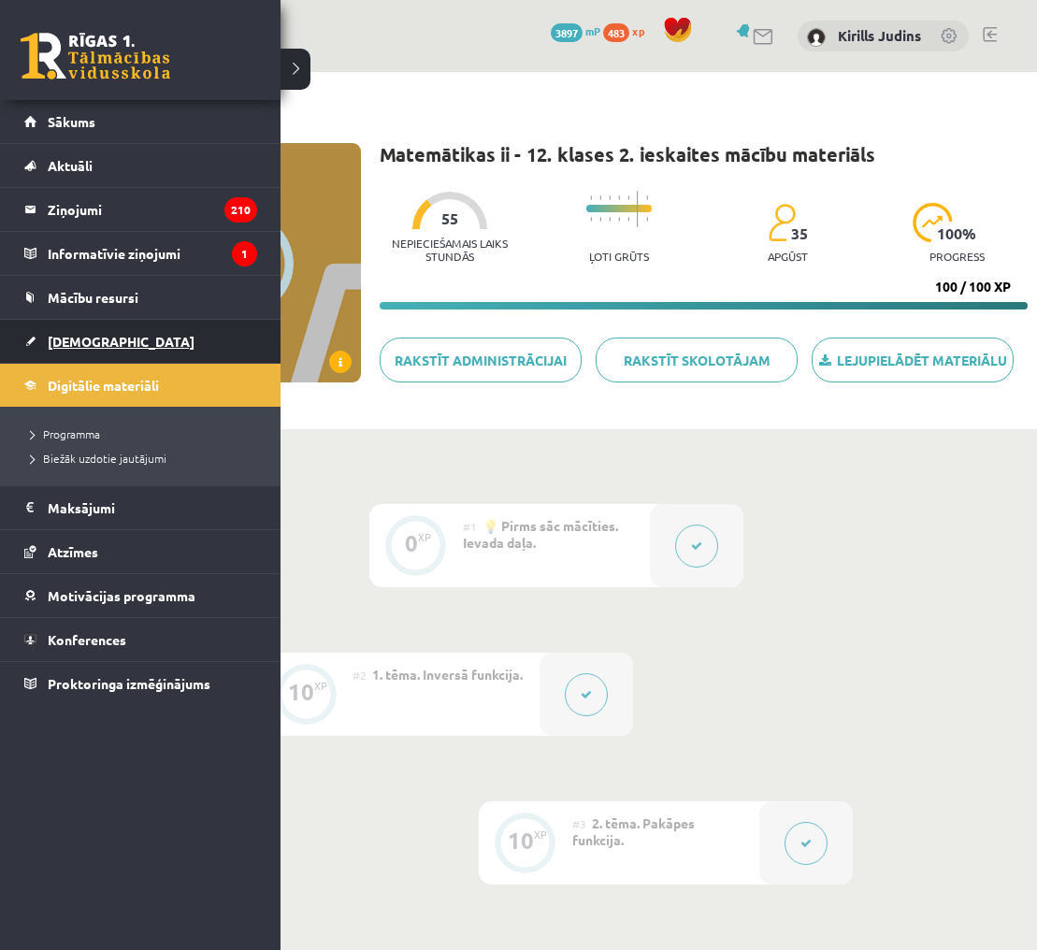
click at [74, 339] on span "[DEMOGRAPHIC_DATA]" at bounding box center [121, 341] width 147 height 17
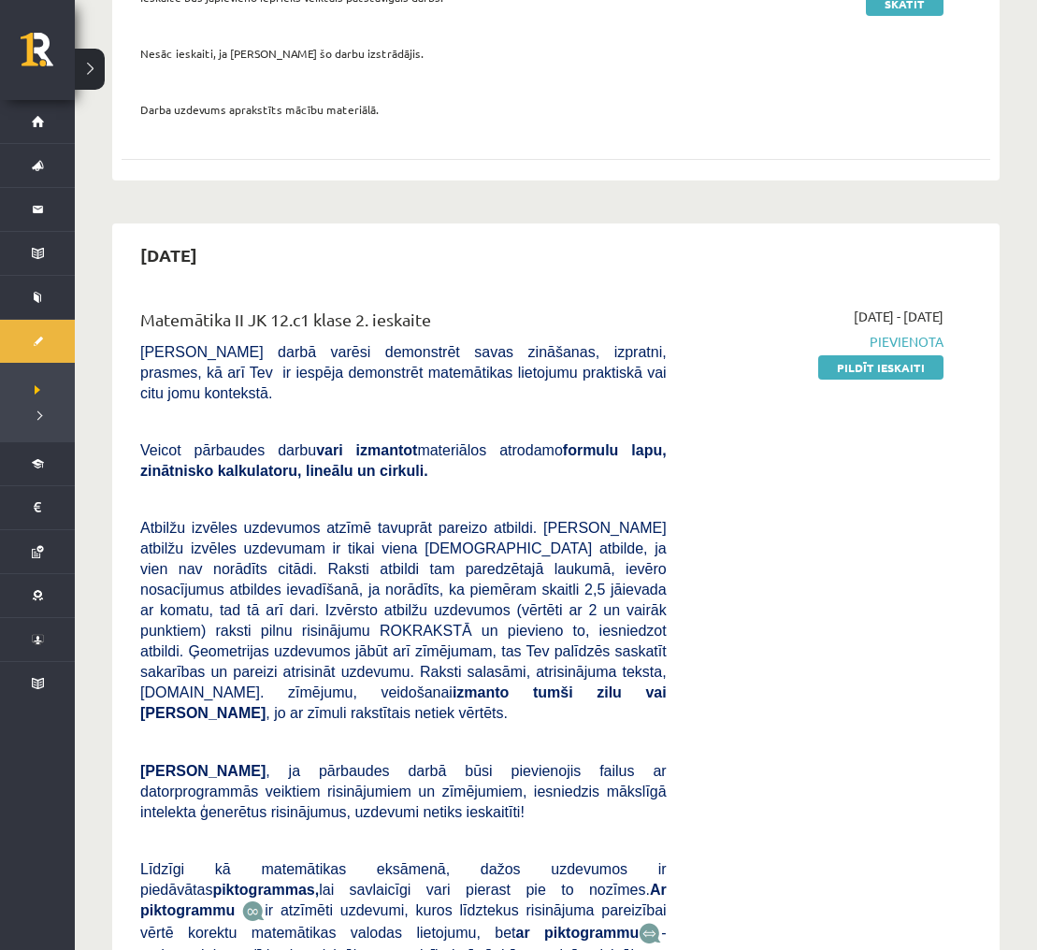
scroll to position [327, 0]
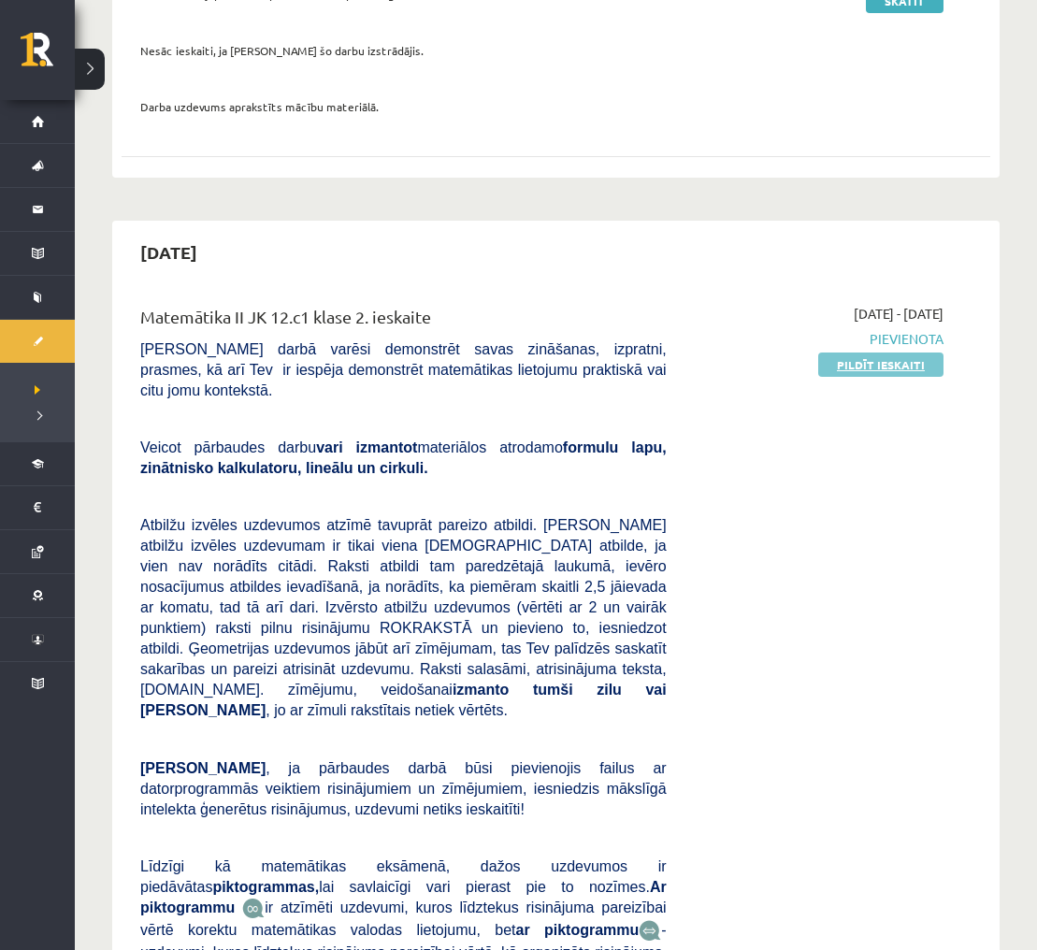
click at [834, 365] on link "Pildīt ieskaiti" at bounding box center [880, 364] width 125 height 24
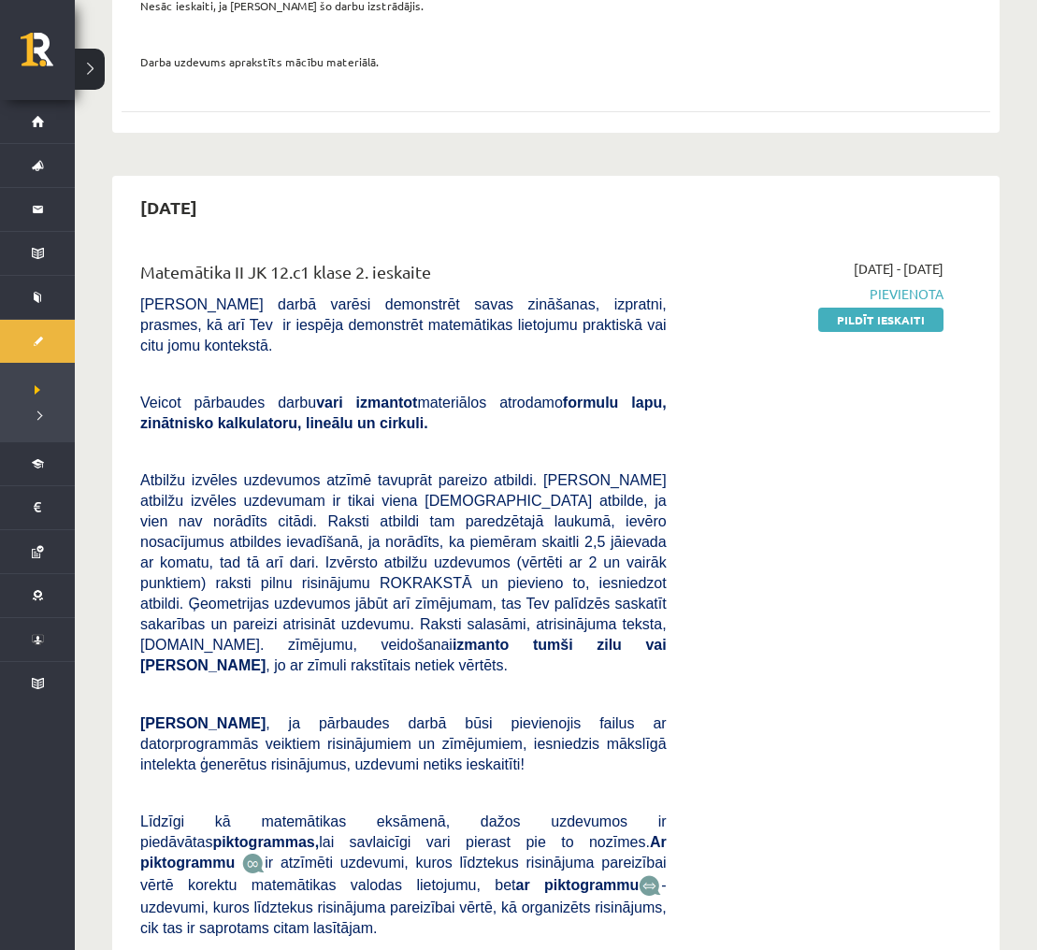
scroll to position [393, 0]
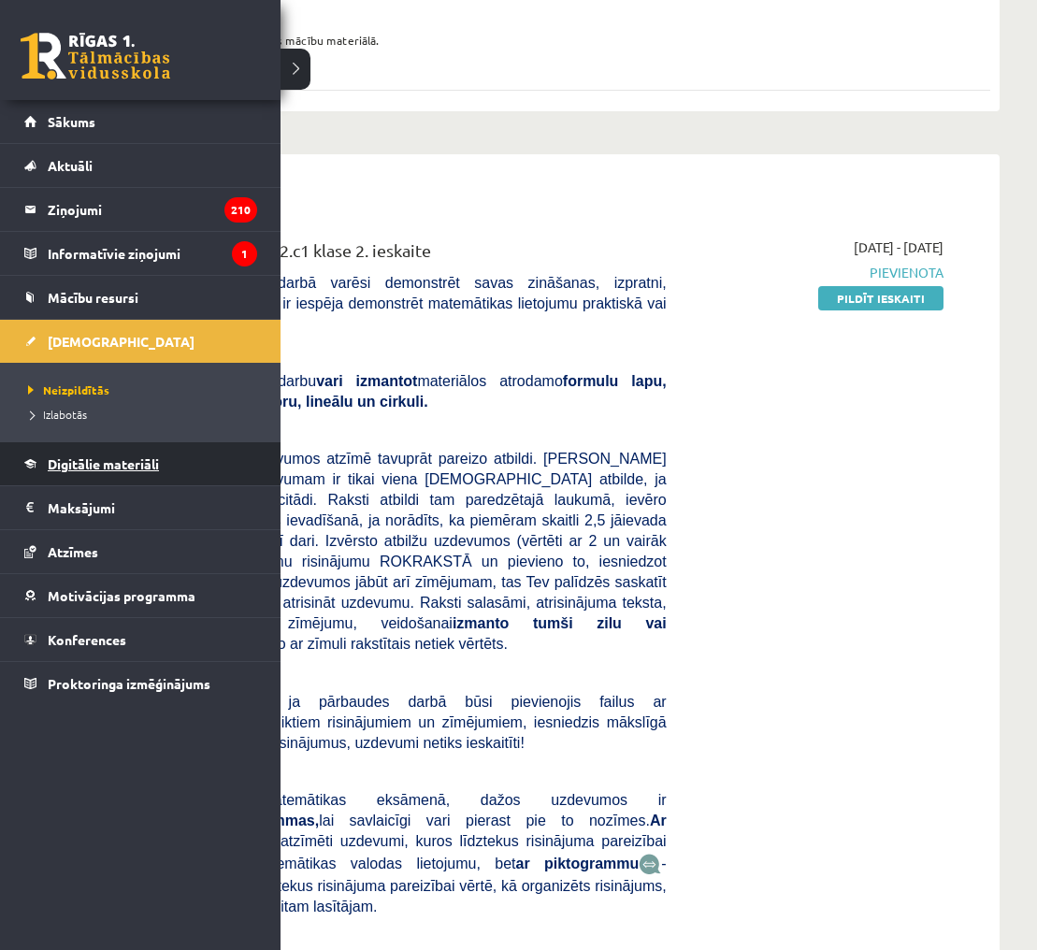
click at [145, 460] on span "Digitālie materiāli" at bounding box center [103, 463] width 111 height 17
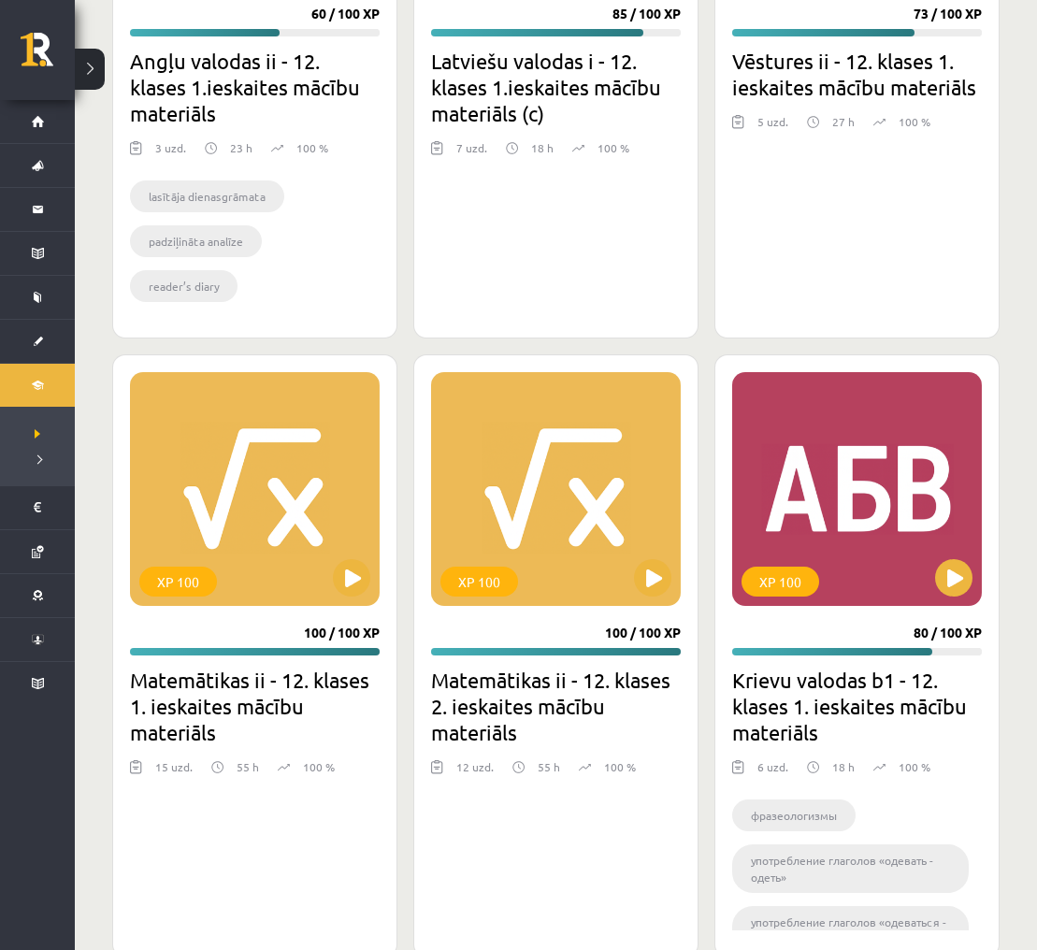
scroll to position [2567, 0]
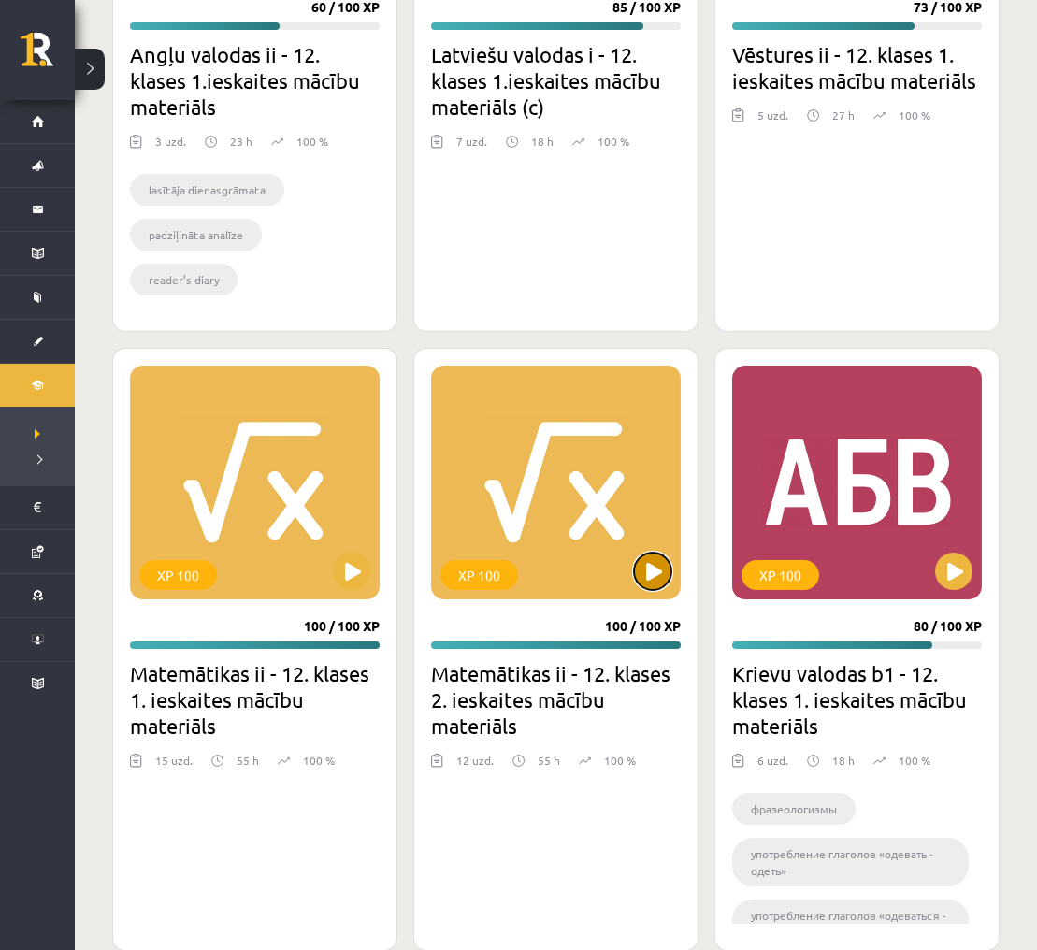
click at [649, 580] on button at bounding box center [652, 570] width 37 height 37
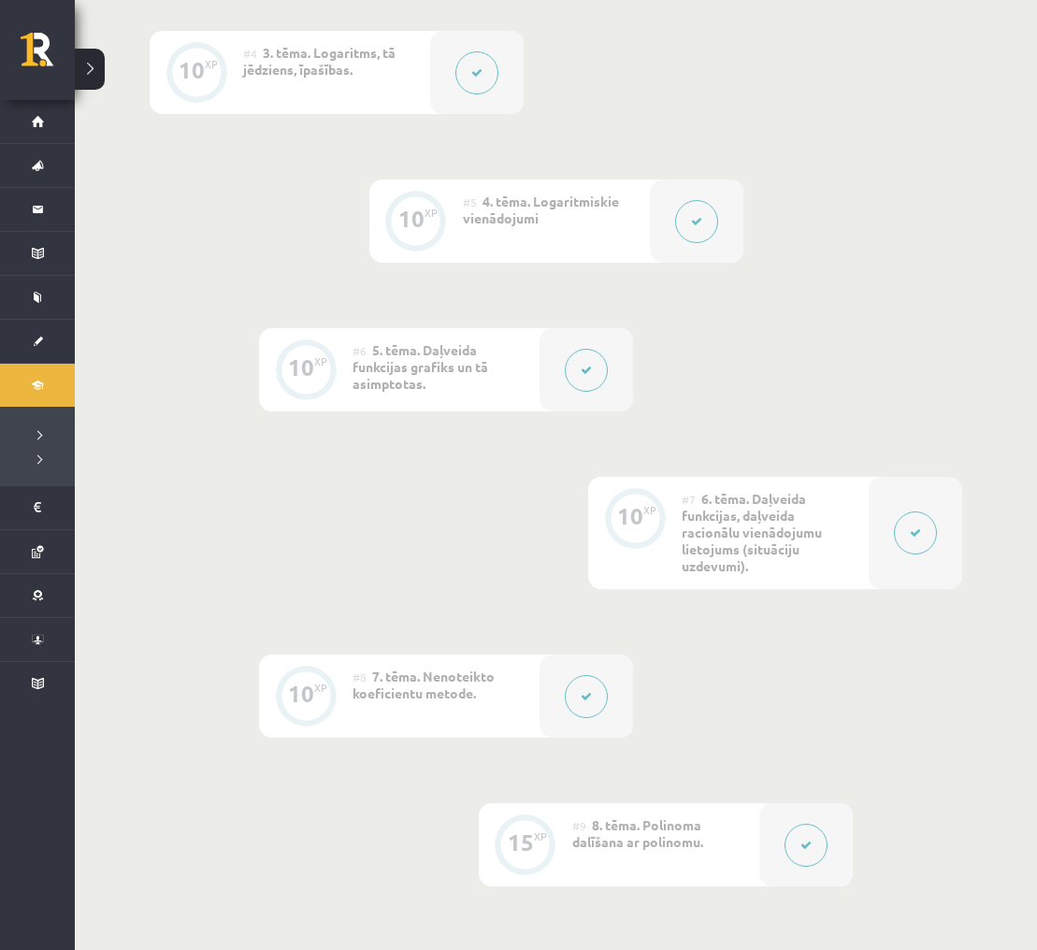
scroll to position [933, 0]
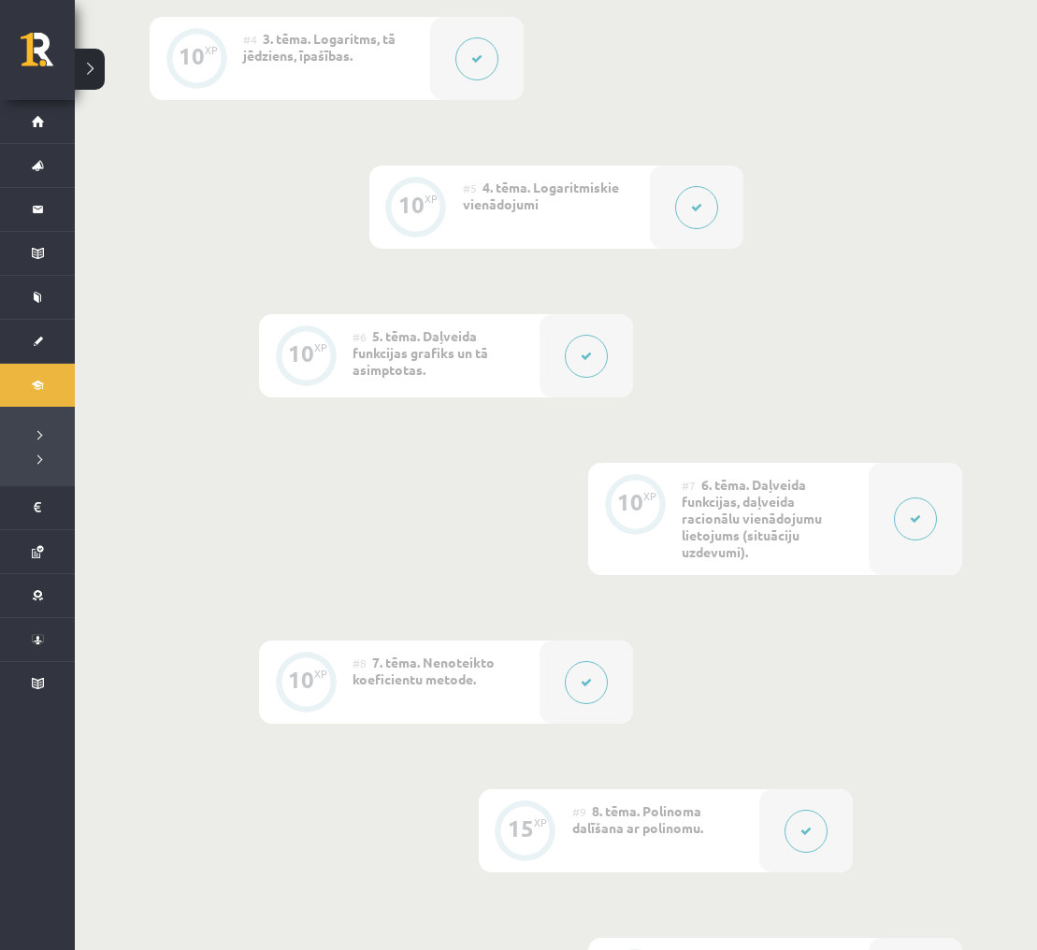
click at [911, 516] on icon at bounding box center [914, 518] width 11 height 11
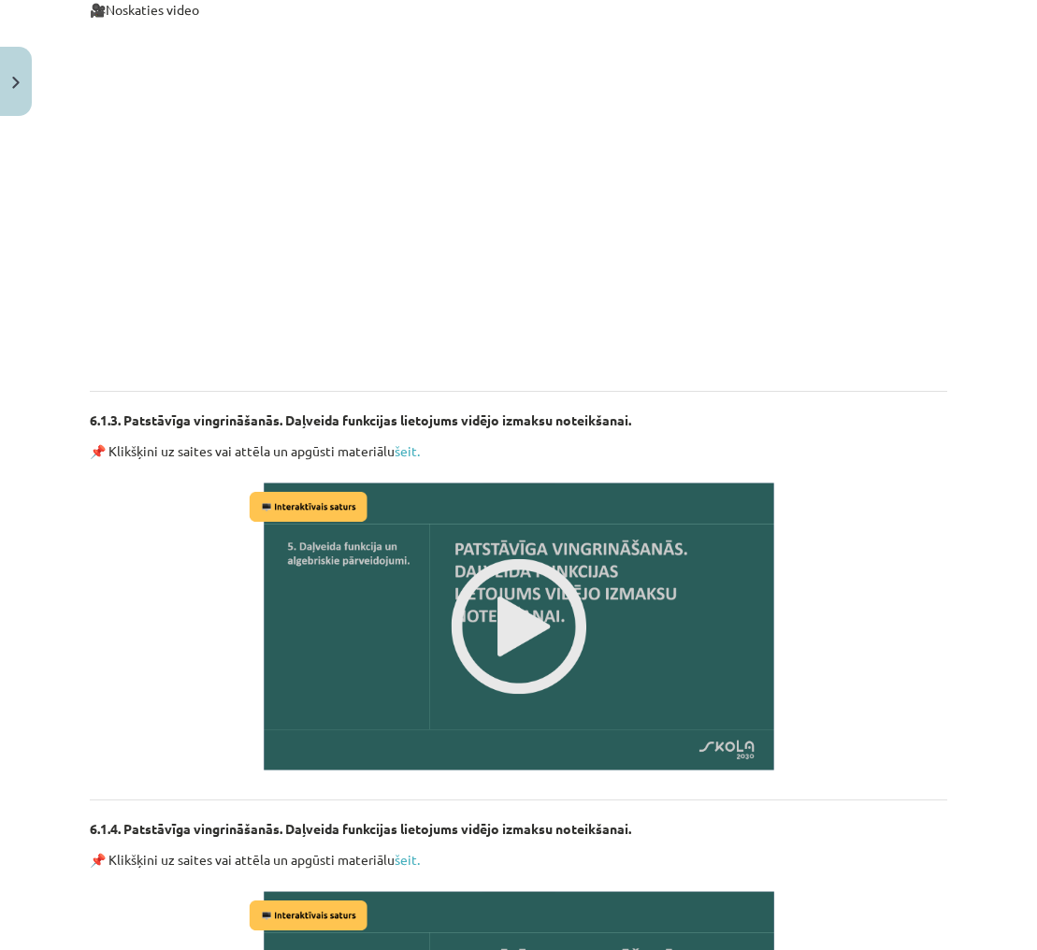
scroll to position [980, 0]
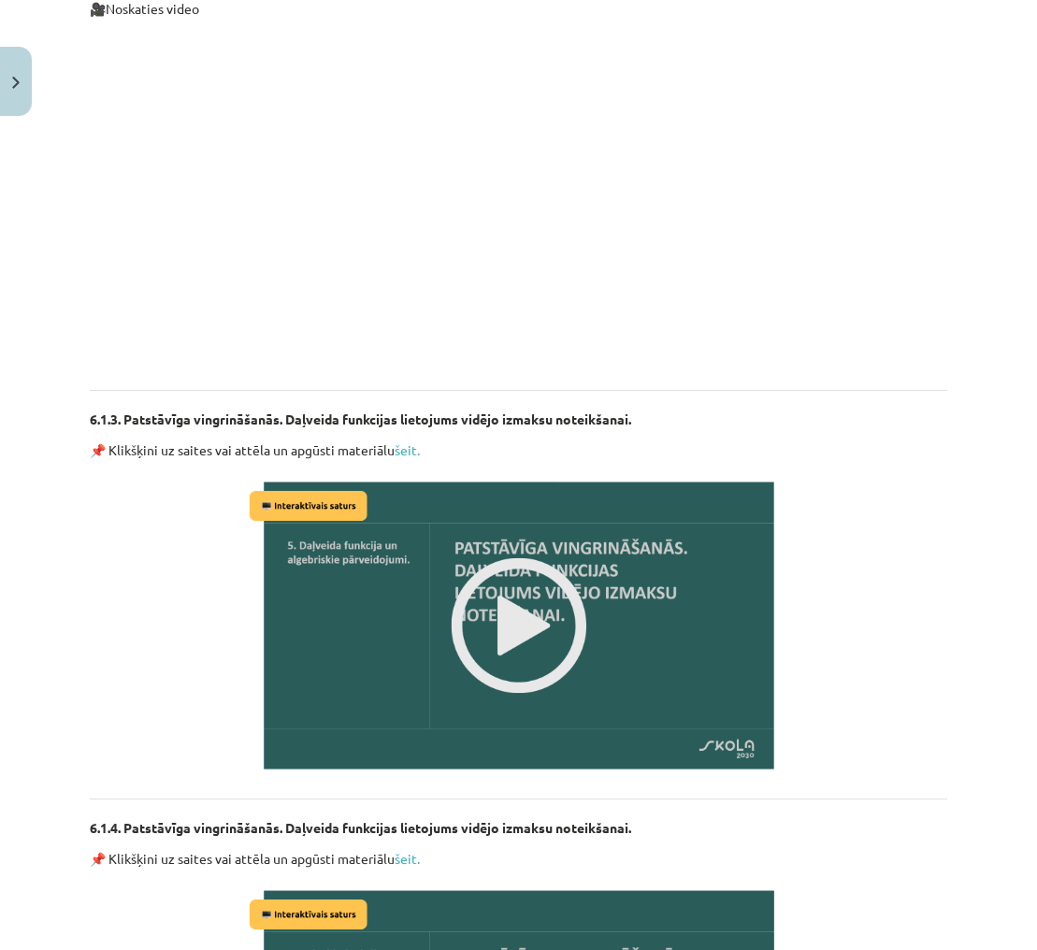
click at [522, 608] on img at bounding box center [519, 625] width 548 height 308
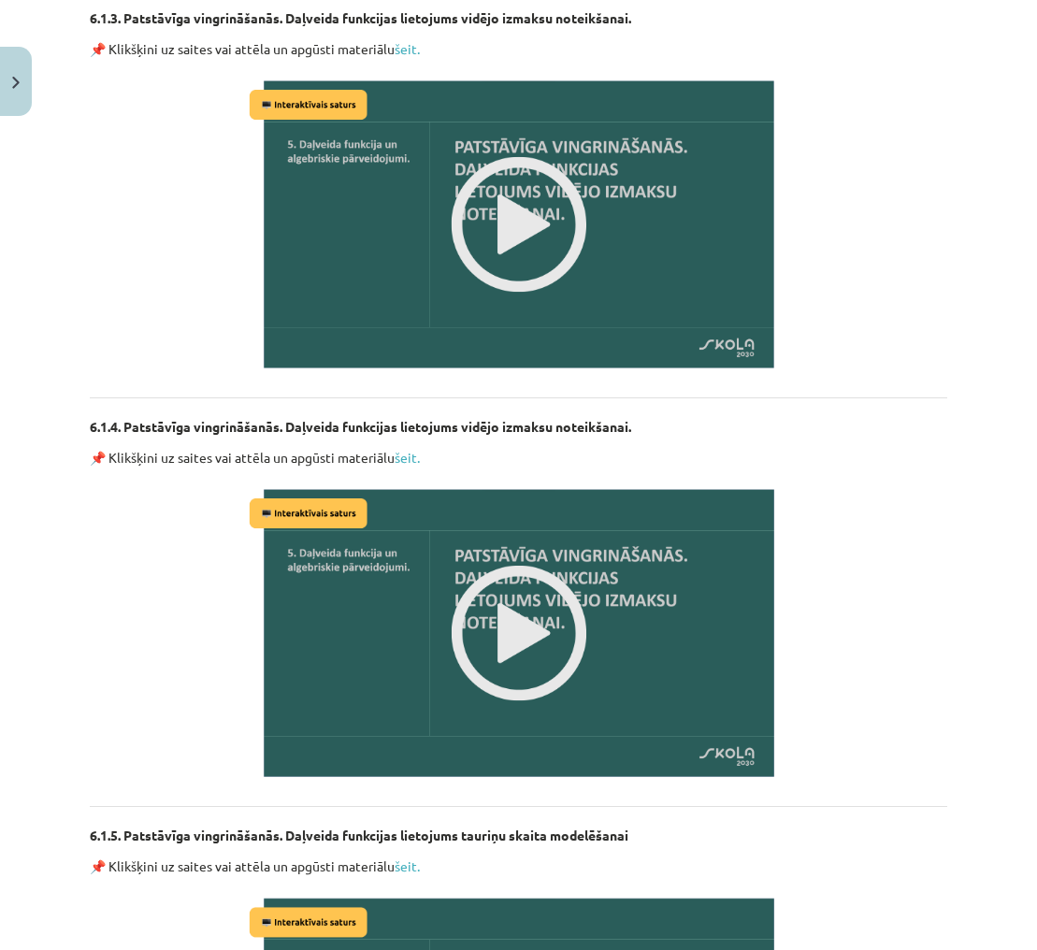
scroll to position [1382, 0]
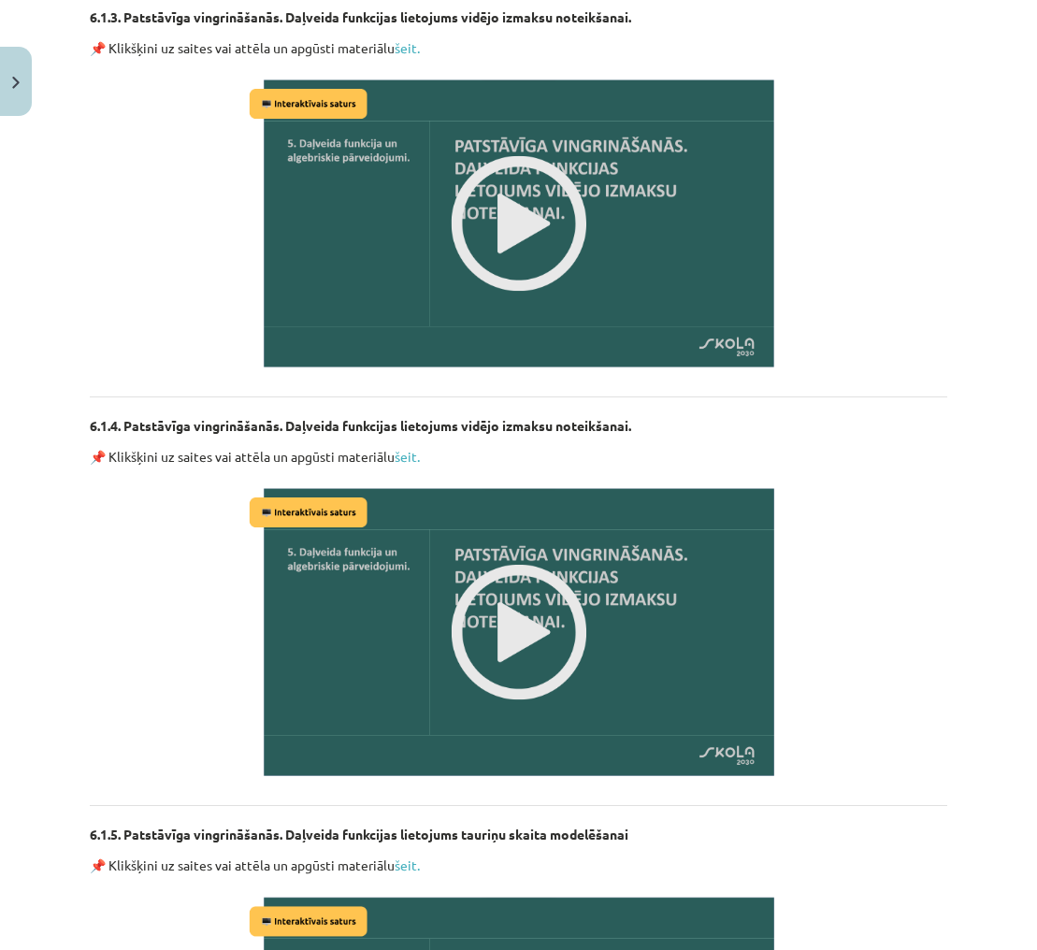
click at [544, 622] on img at bounding box center [519, 632] width 548 height 308
